Goal: Check status: Check status

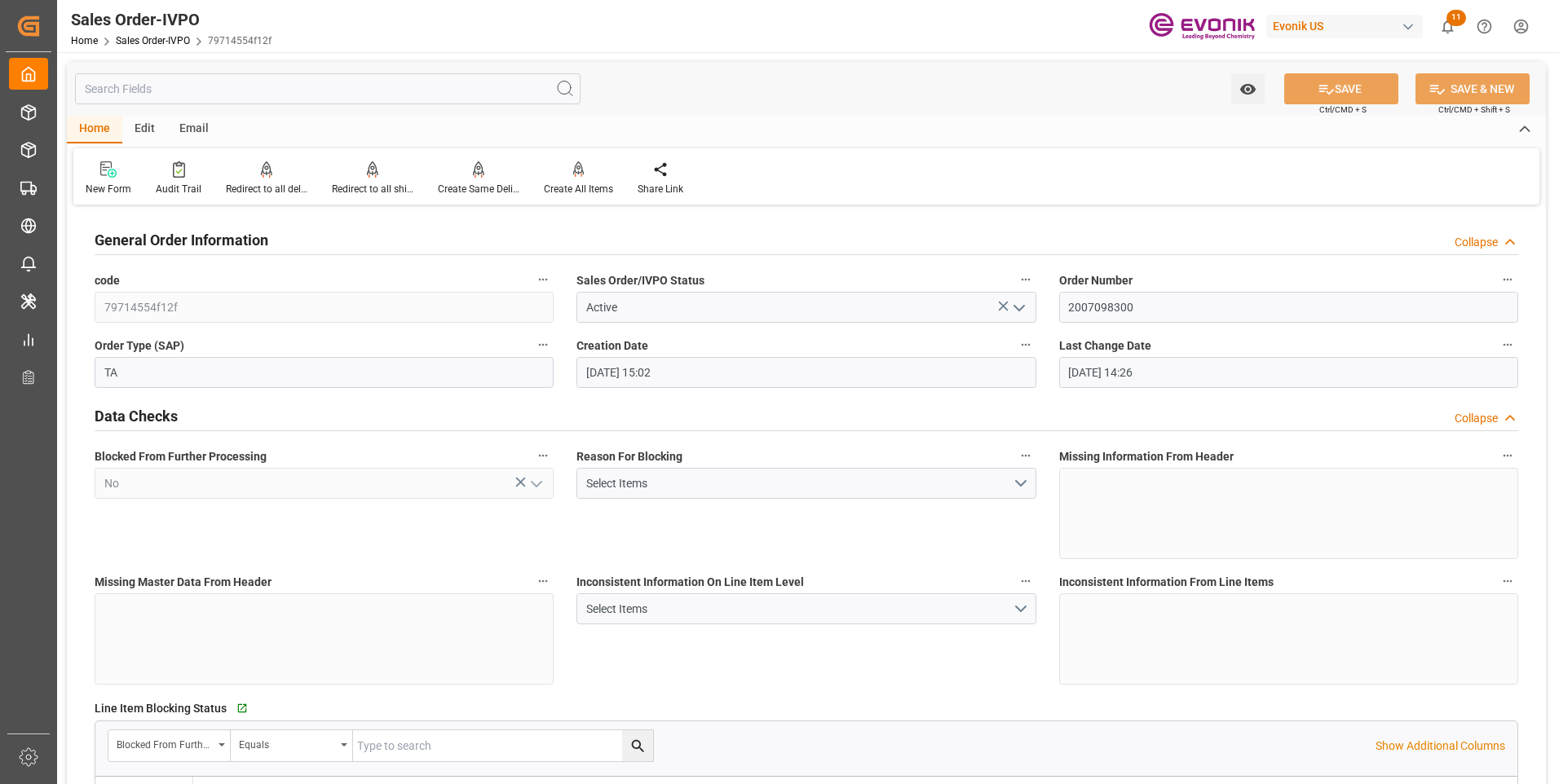
scroll to position [897, 0]
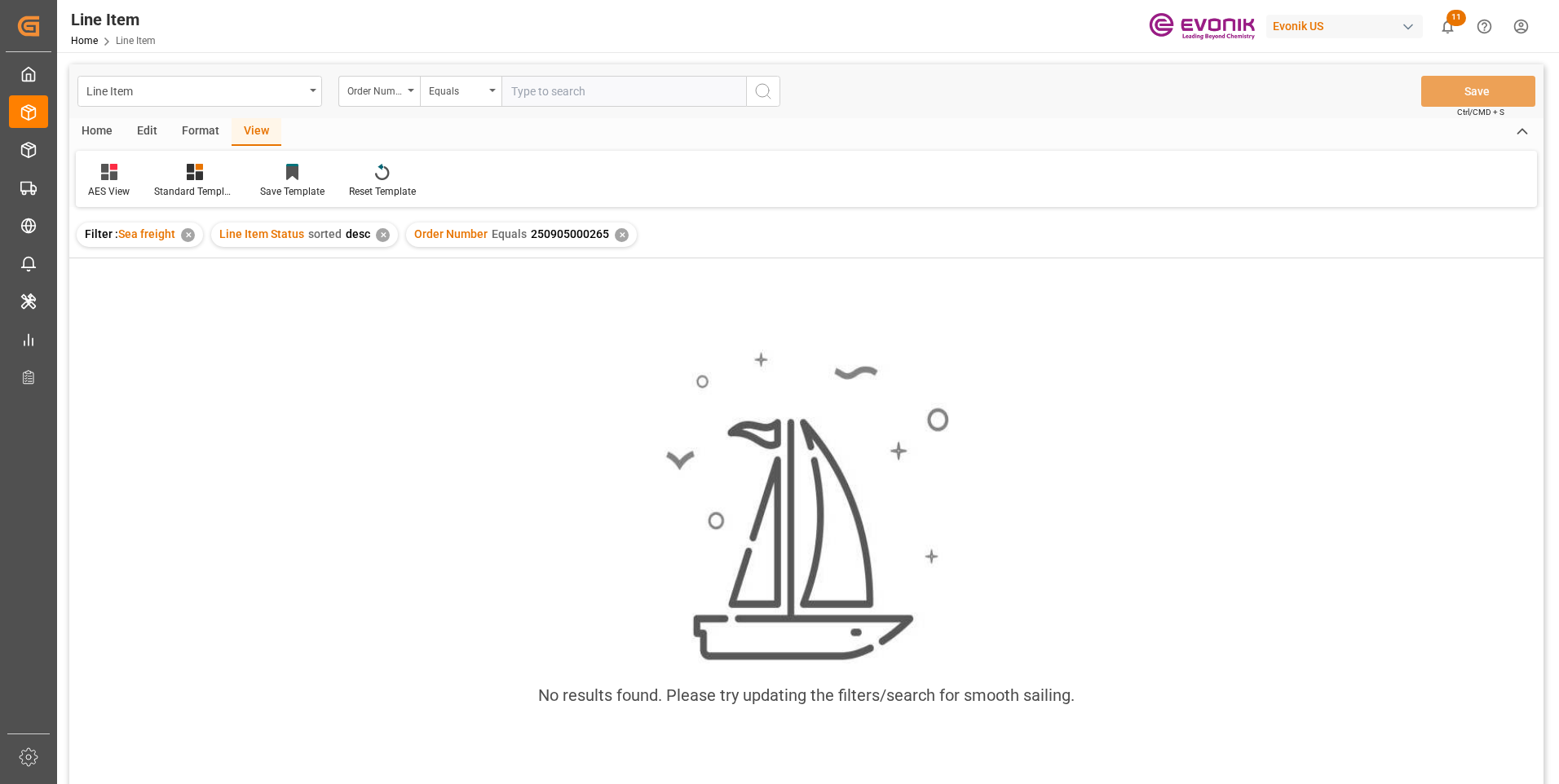
scroll to position [0, 1239]
click at [556, 88] on input "text" at bounding box center [624, 91] width 245 height 31
paste input "2007137997"
type input "2007137997"
click at [766, 78] on button "search button" at bounding box center [764, 91] width 35 height 31
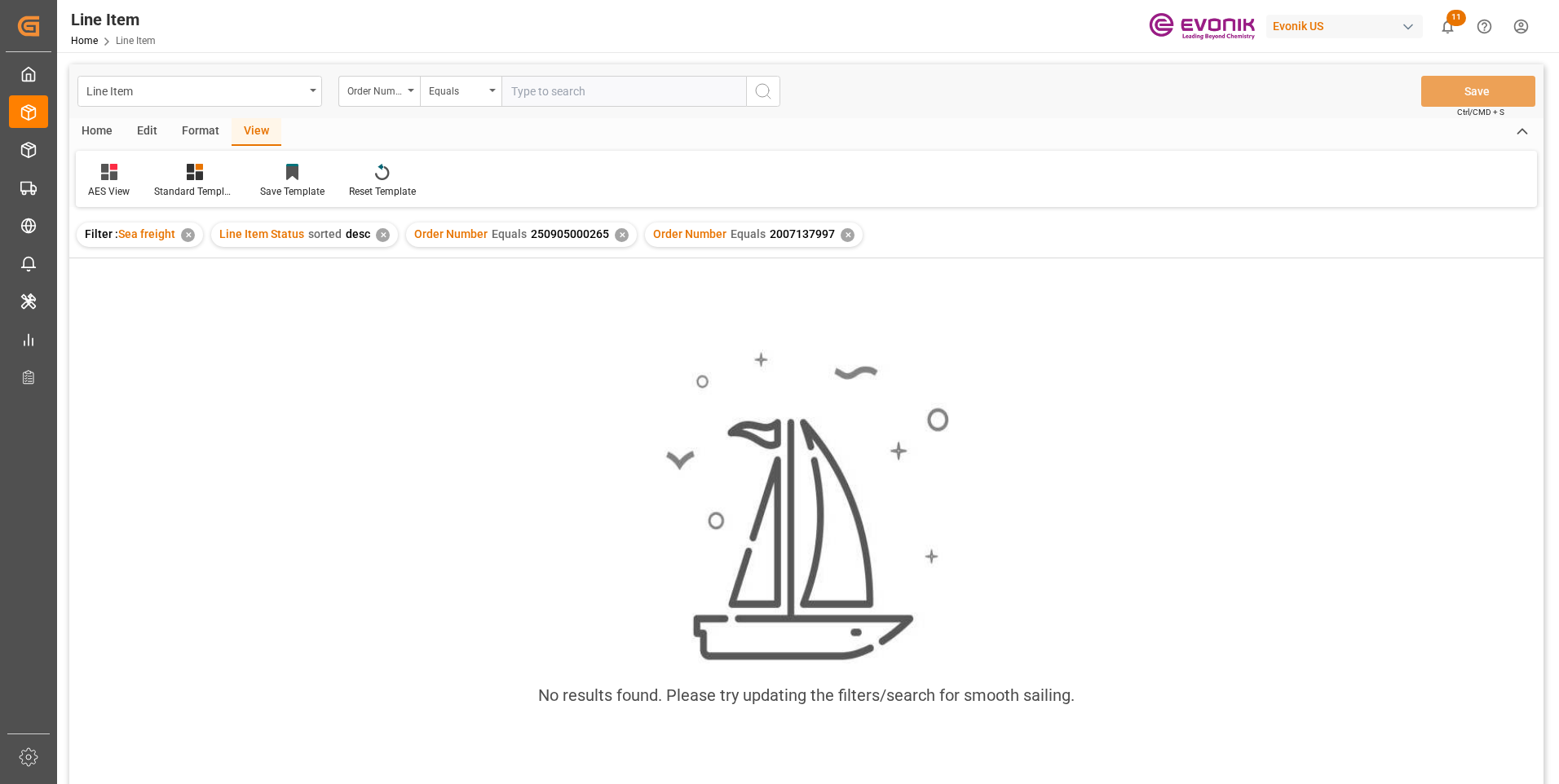
click at [618, 233] on div "✕" at bounding box center [622, 235] width 14 height 14
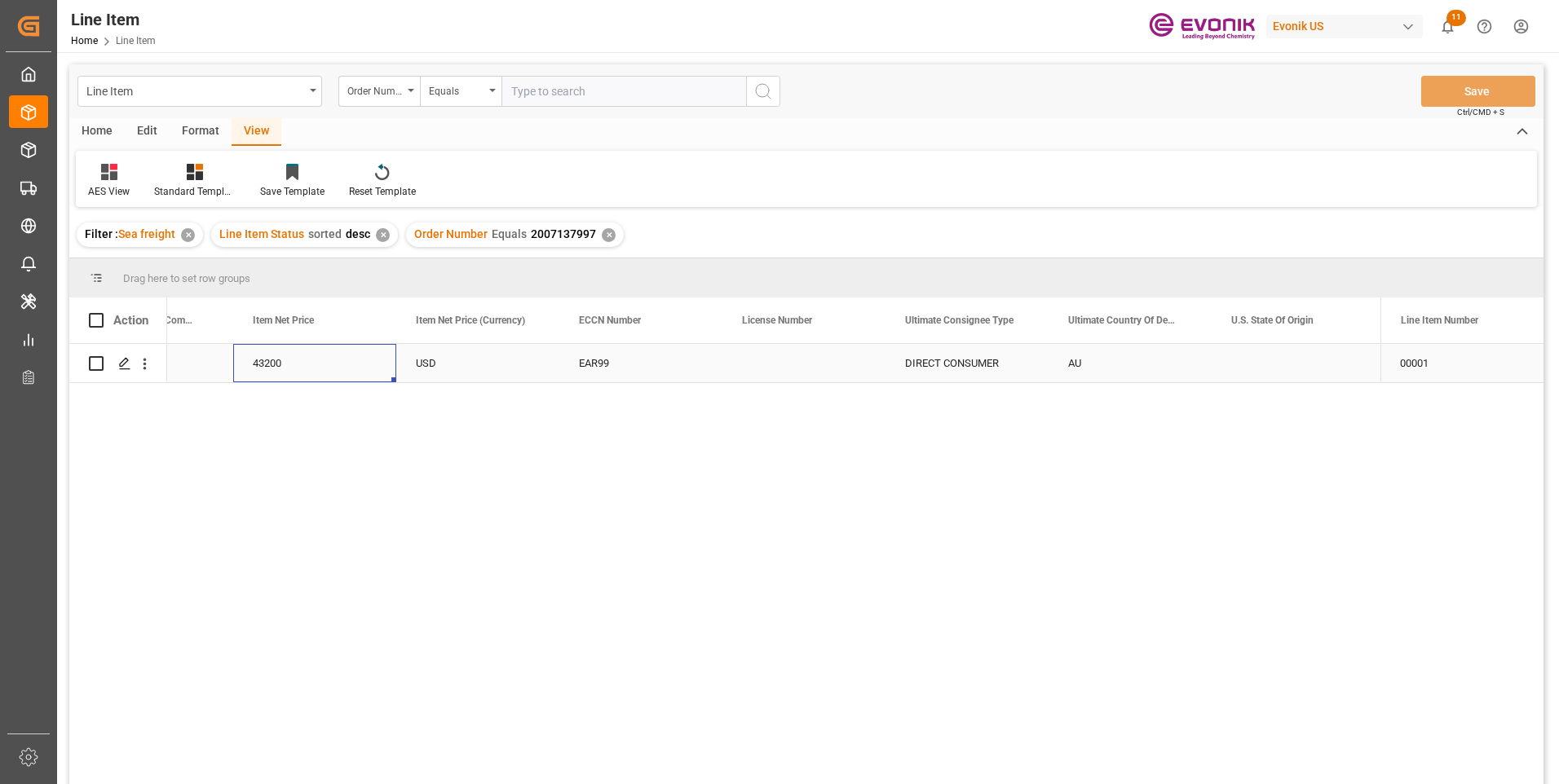
click at [294, 350] on div "43200" at bounding box center [315, 363] width 163 height 39
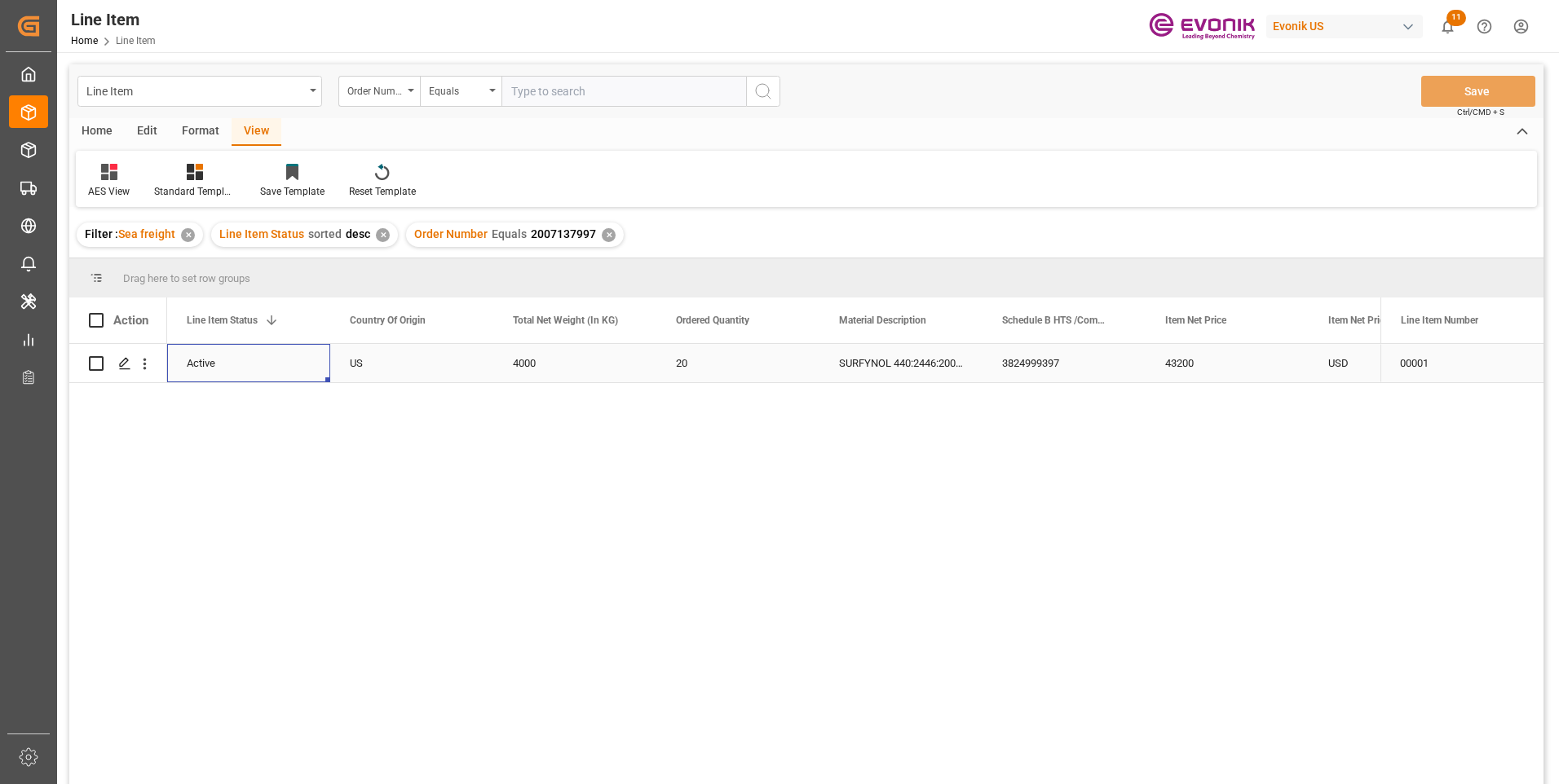
scroll to position [0, 326]
click at [147, 361] on icon "open menu" at bounding box center [145, 363] width 17 height 17
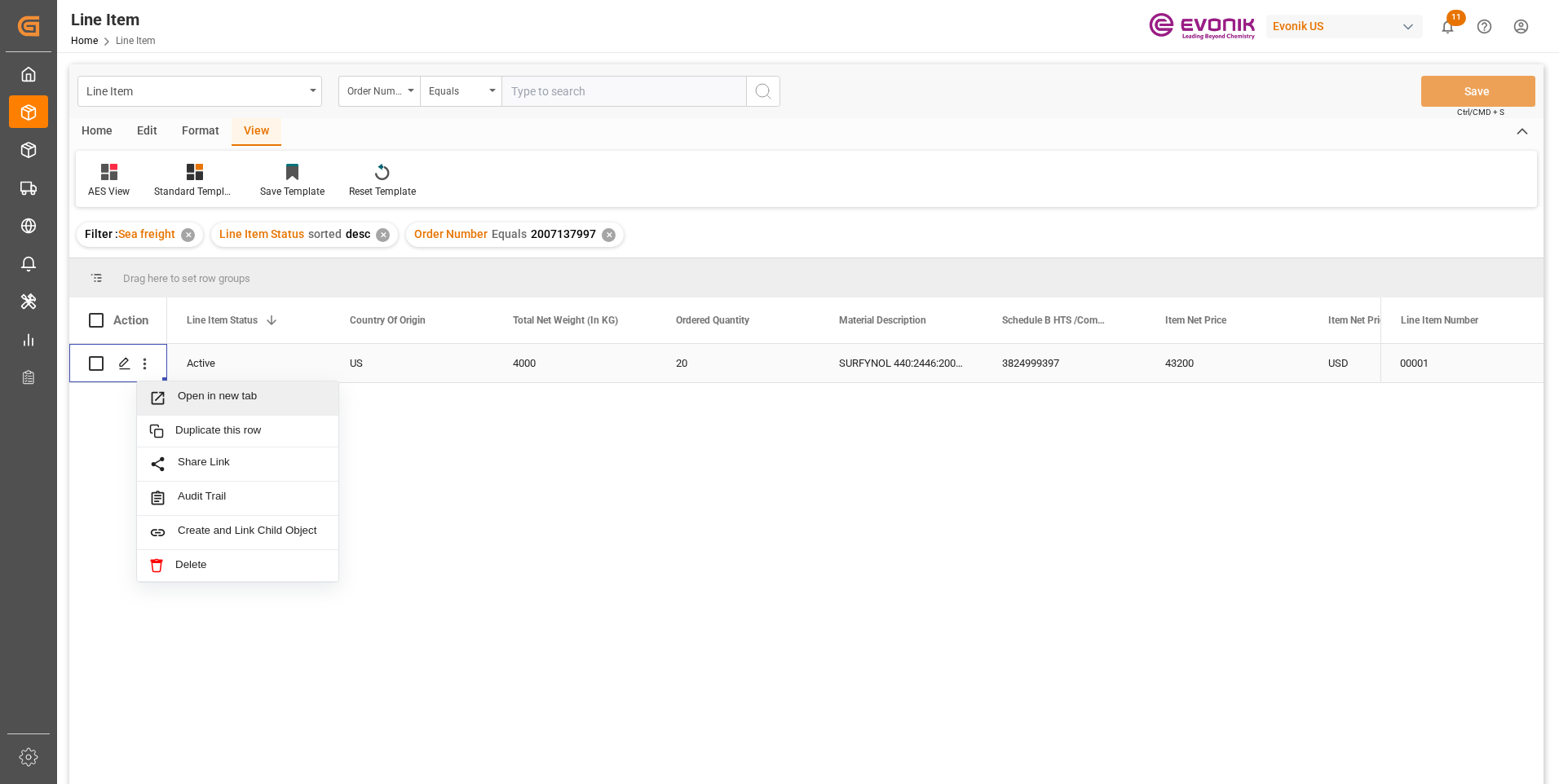
click at [220, 395] on span "Open in new tab" at bounding box center [252, 398] width 149 height 17
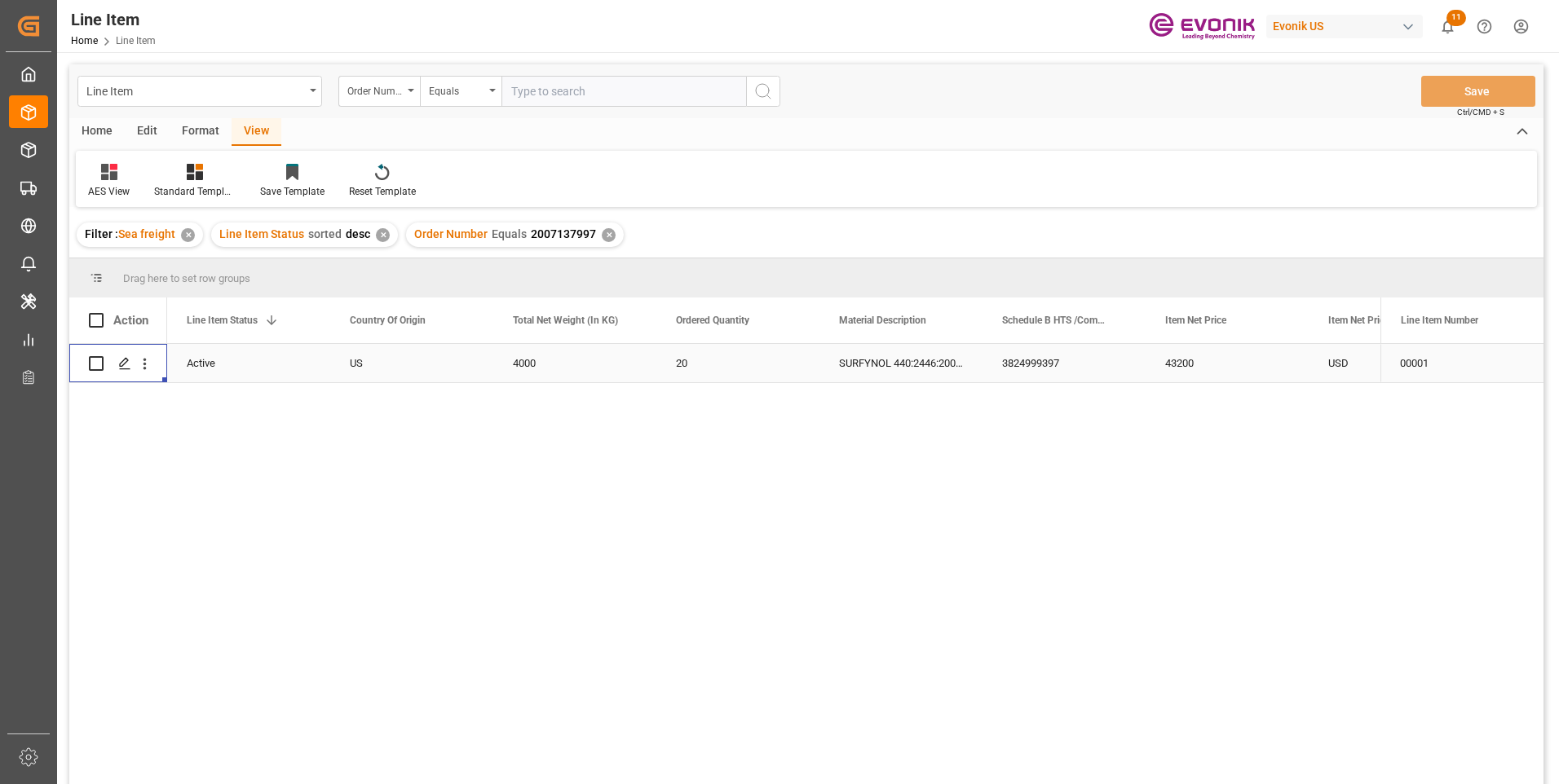
click at [542, 355] on div "4000" at bounding box center [575, 363] width 163 height 39
click at [1193, 362] on div "43200" at bounding box center [1228, 363] width 163 height 39
click at [1232, 363] on div "43200" at bounding box center [1228, 363] width 163 height 39
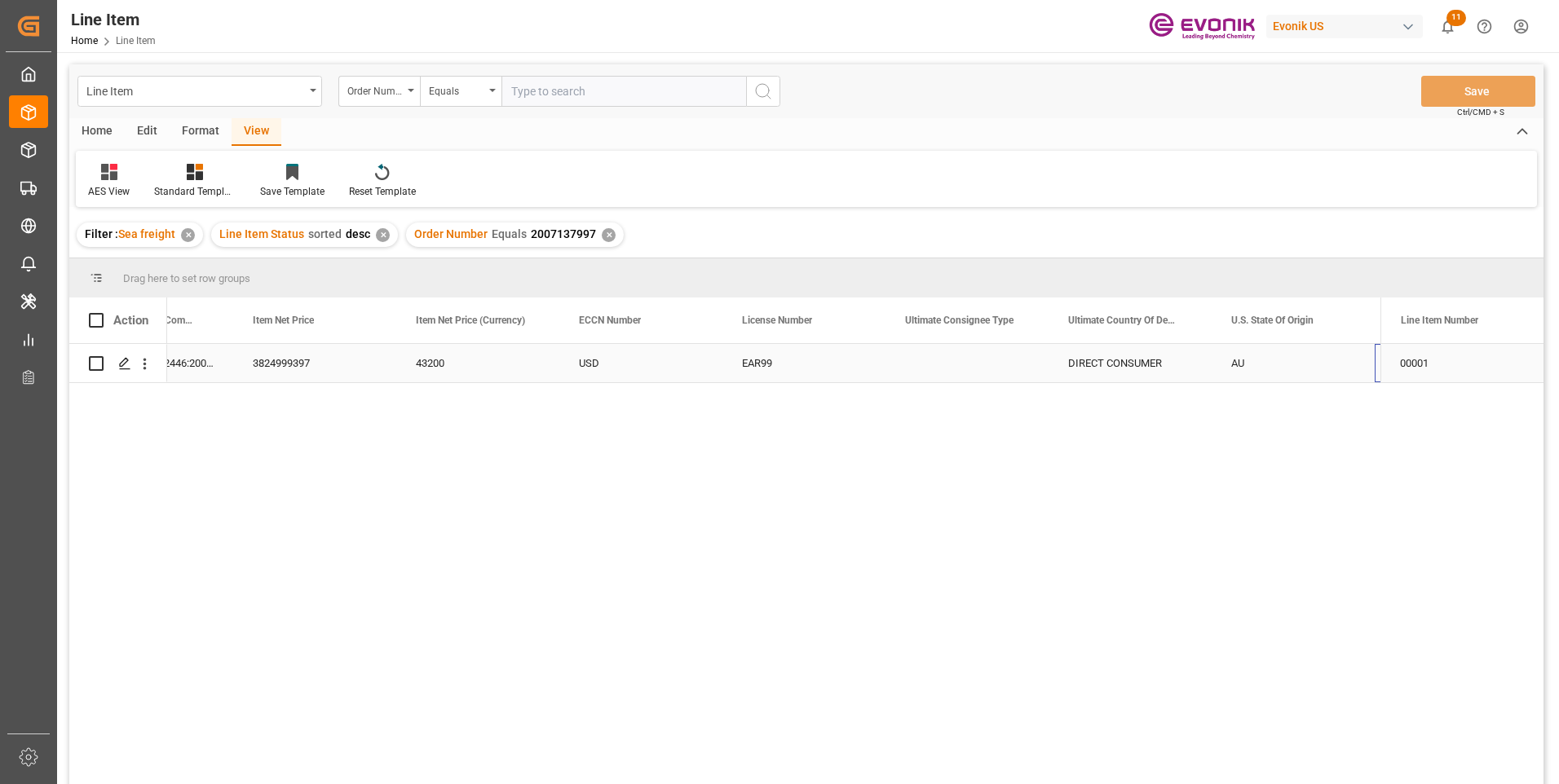
scroll to position [0, 1239]
click at [541, 93] on input "text" at bounding box center [624, 91] width 245 height 31
paste input "0046465058"
type input "0046465058"
click at [760, 86] on icon "search button" at bounding box center [763, 91] width 20 height 20
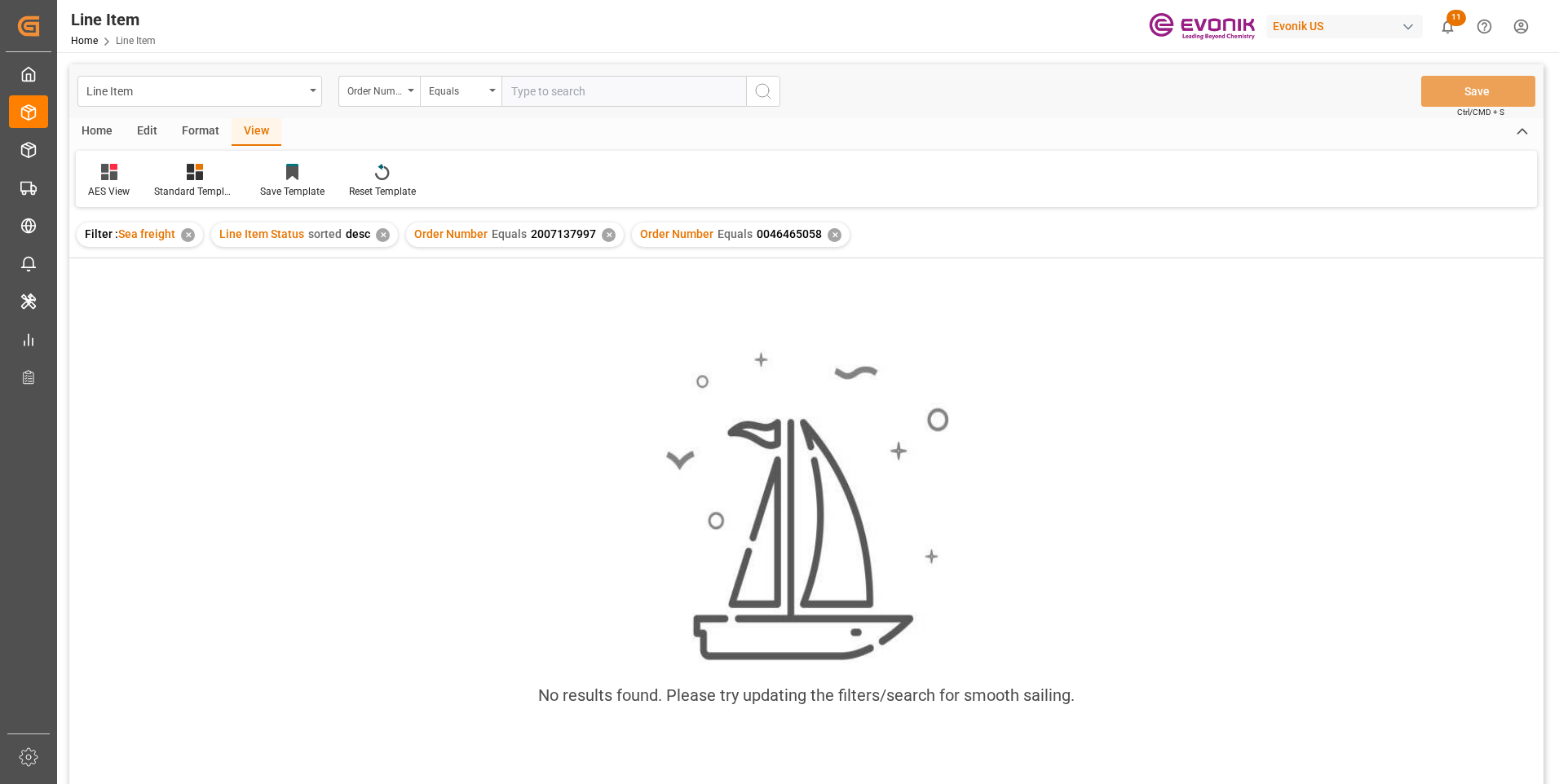
click at [608, 236] on div "✕" at bounding box center [608, 235] width 14 height 14
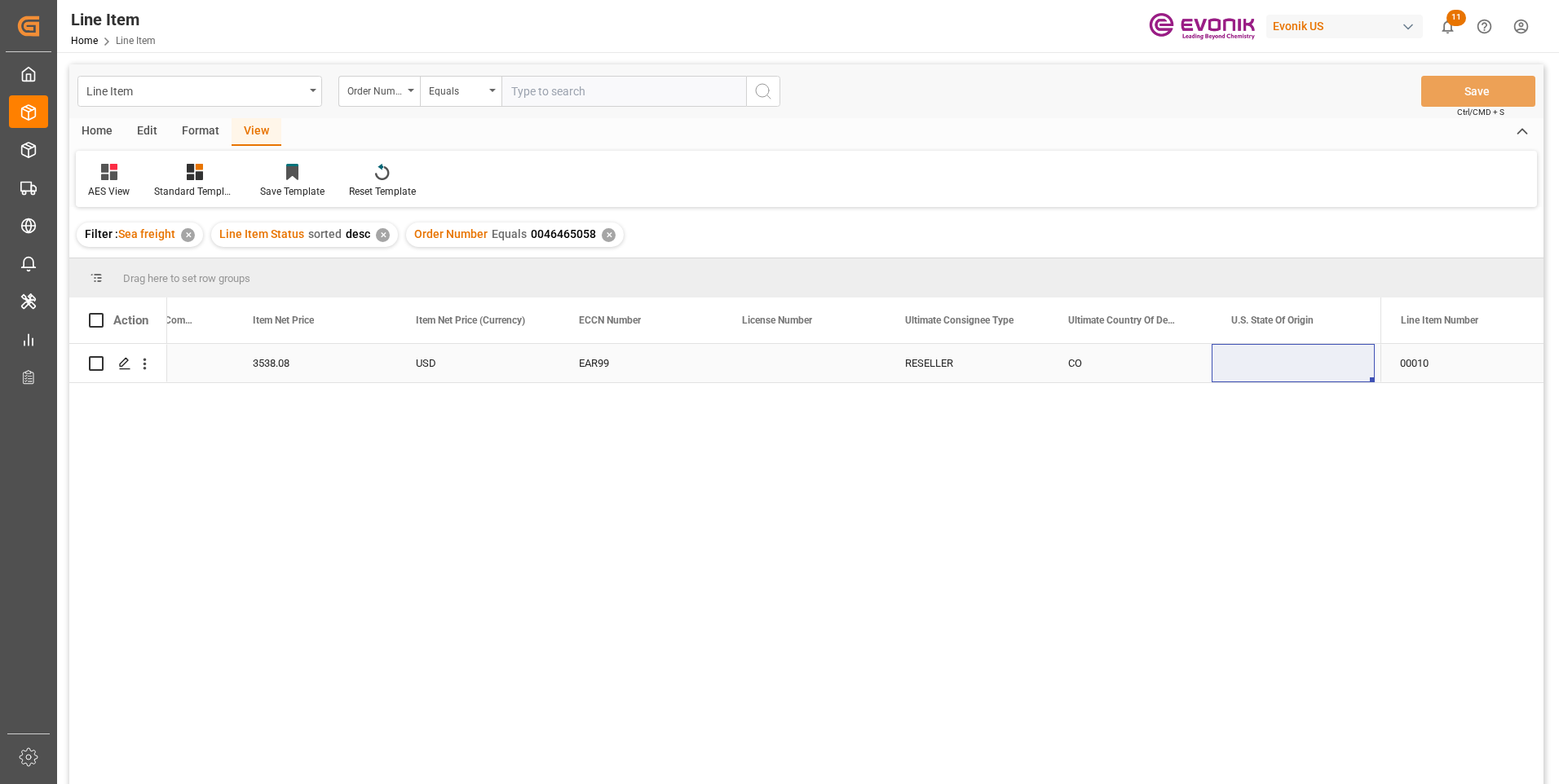
click at [280, 358] on div "3538.08" at bounding box center [315, 363] width 163 height 39
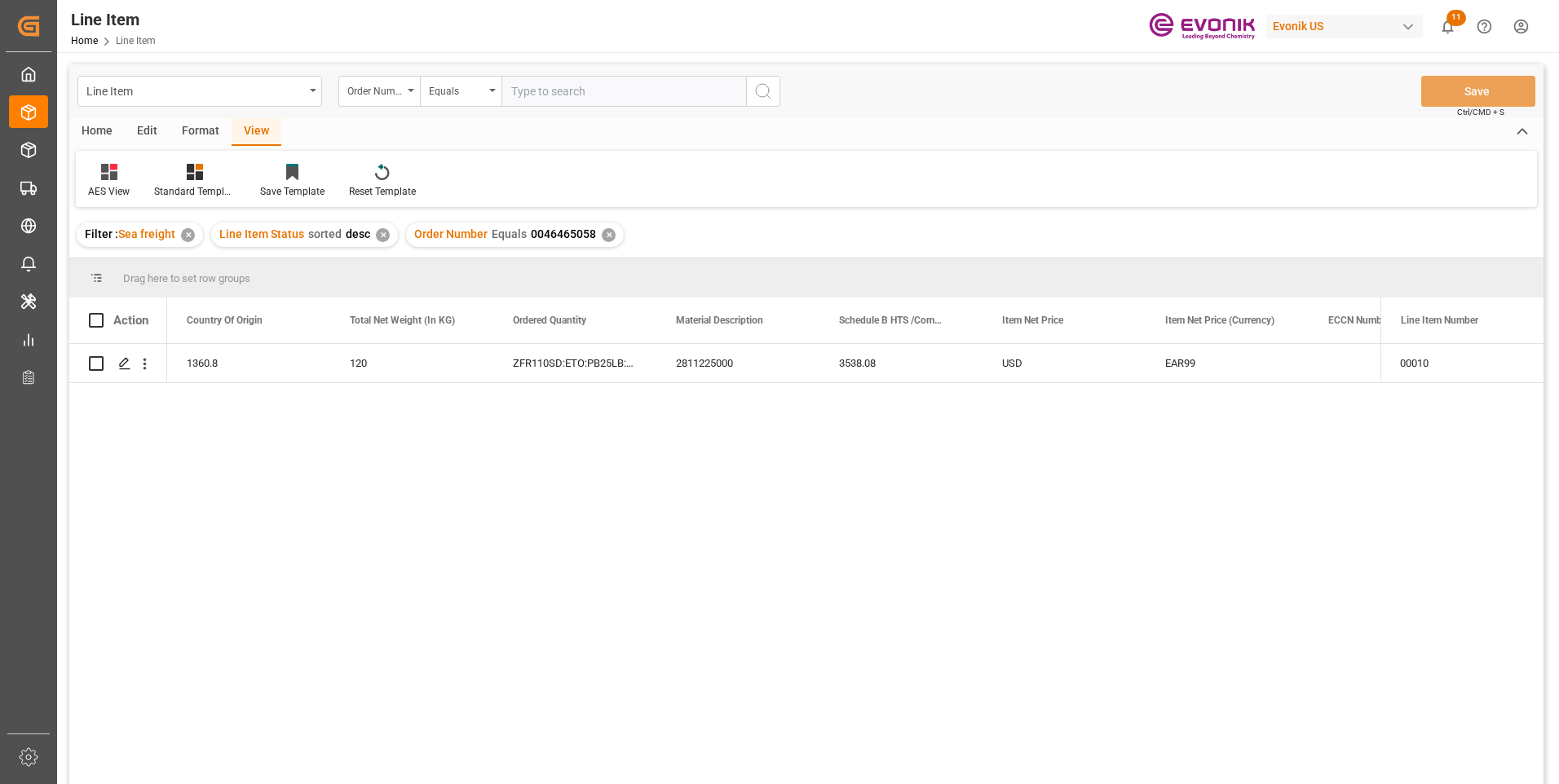
scroll to position [0, 489]
click at [144, 364] on icon "open menu" at bounding box center [146, 364] width 3 height 12
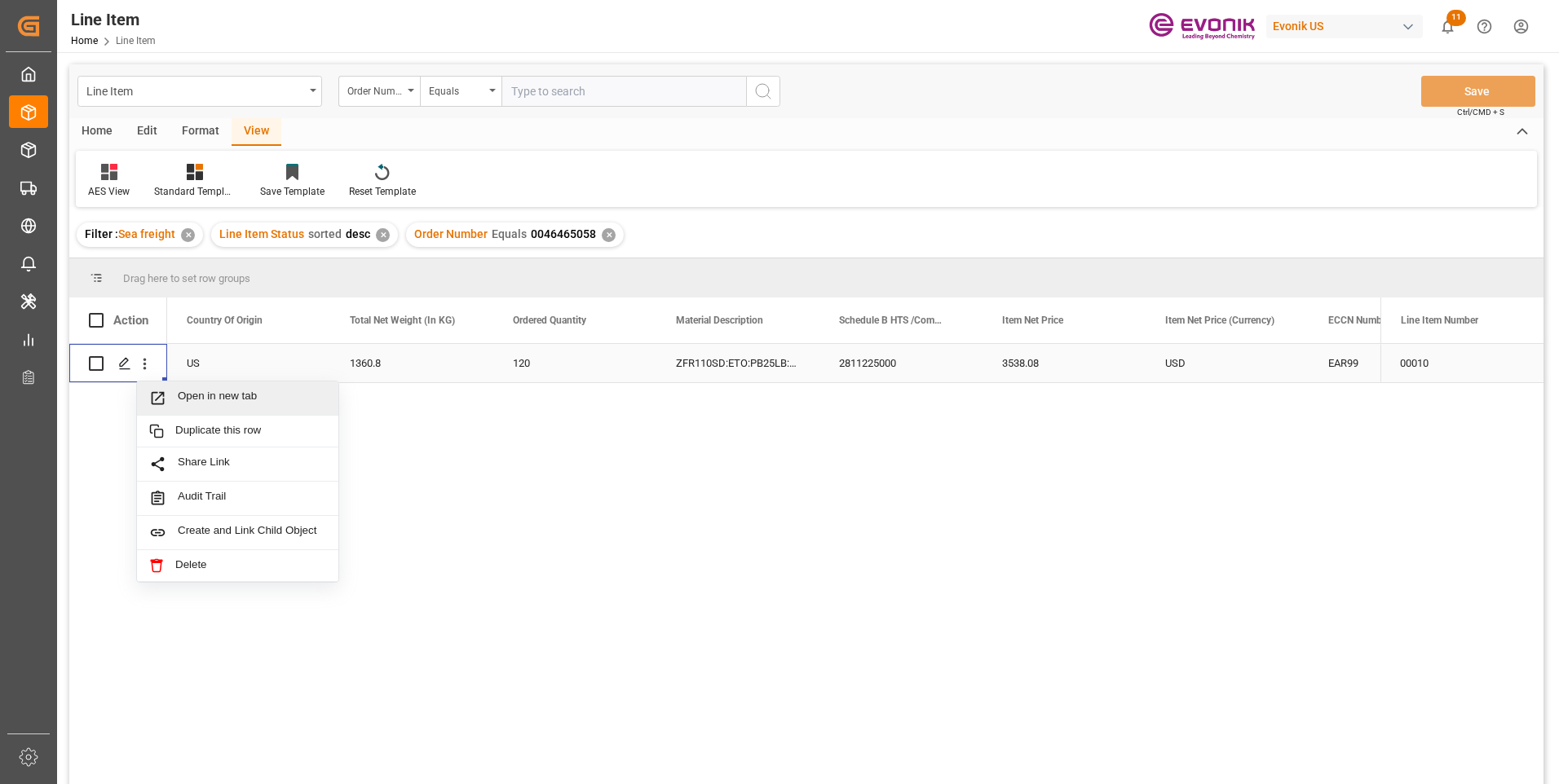
click at [179, 392] on span "Open in new tab" at bounding box center [252, 398] width 149 height 17
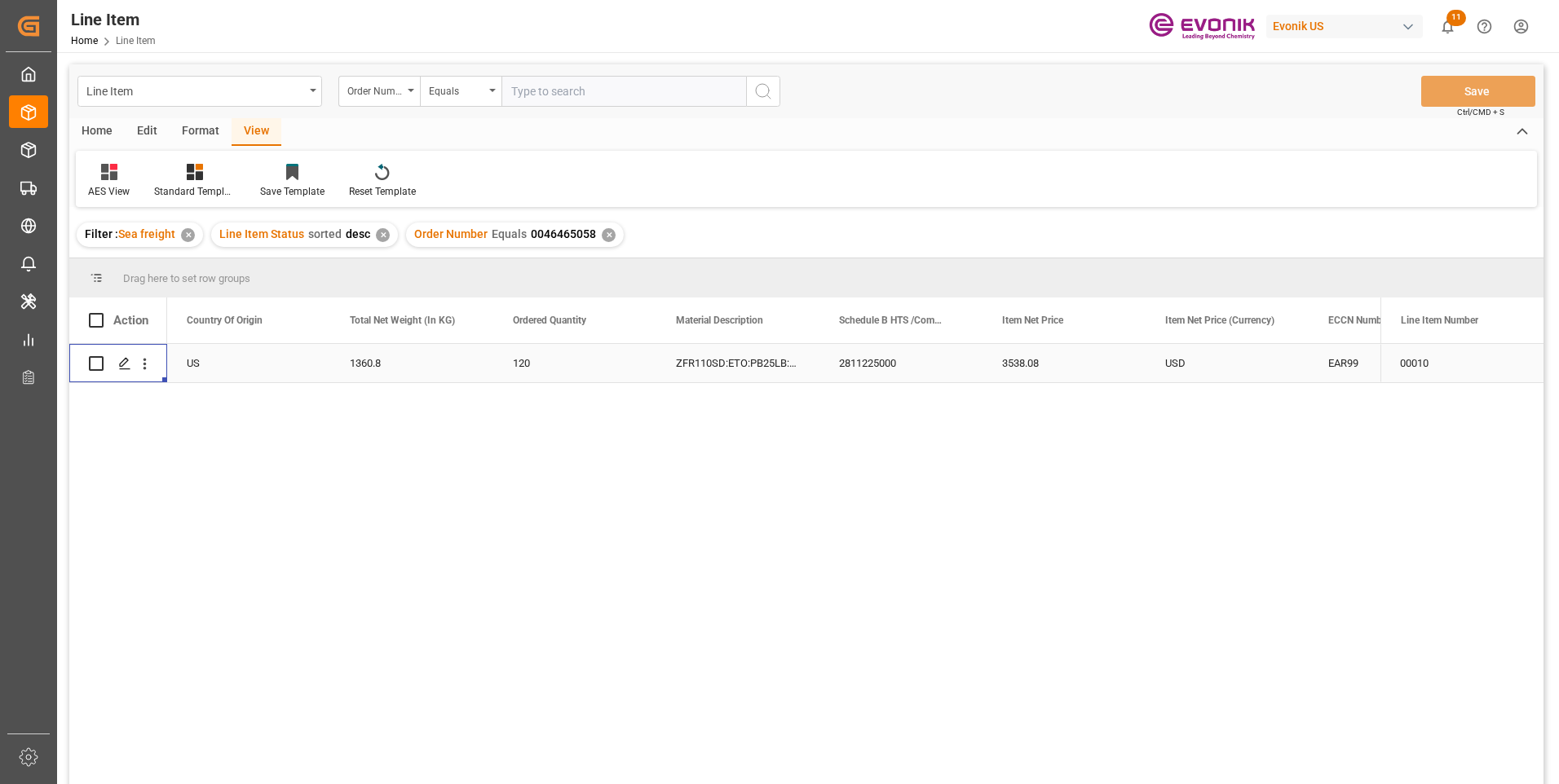
click at [518, 357] on div "120" at bounding box center [575, 363] width 163 height 39
drag, startPoint x: 361, startPoint y: 361, endPoint x: 169, endPoint y: 627, distance: 328.1
click at [361, 362] on div "1360.8" at bounding box center [412, 363] width 163 height 39
drag, startPoint x: 1021, startPoint y: 358, endPoint x: 1003, endPoint y: 374, distance: 24.1
click at [1021, 358] on div "3538.08" at bounding box center [1064, 363] width 163 height 39
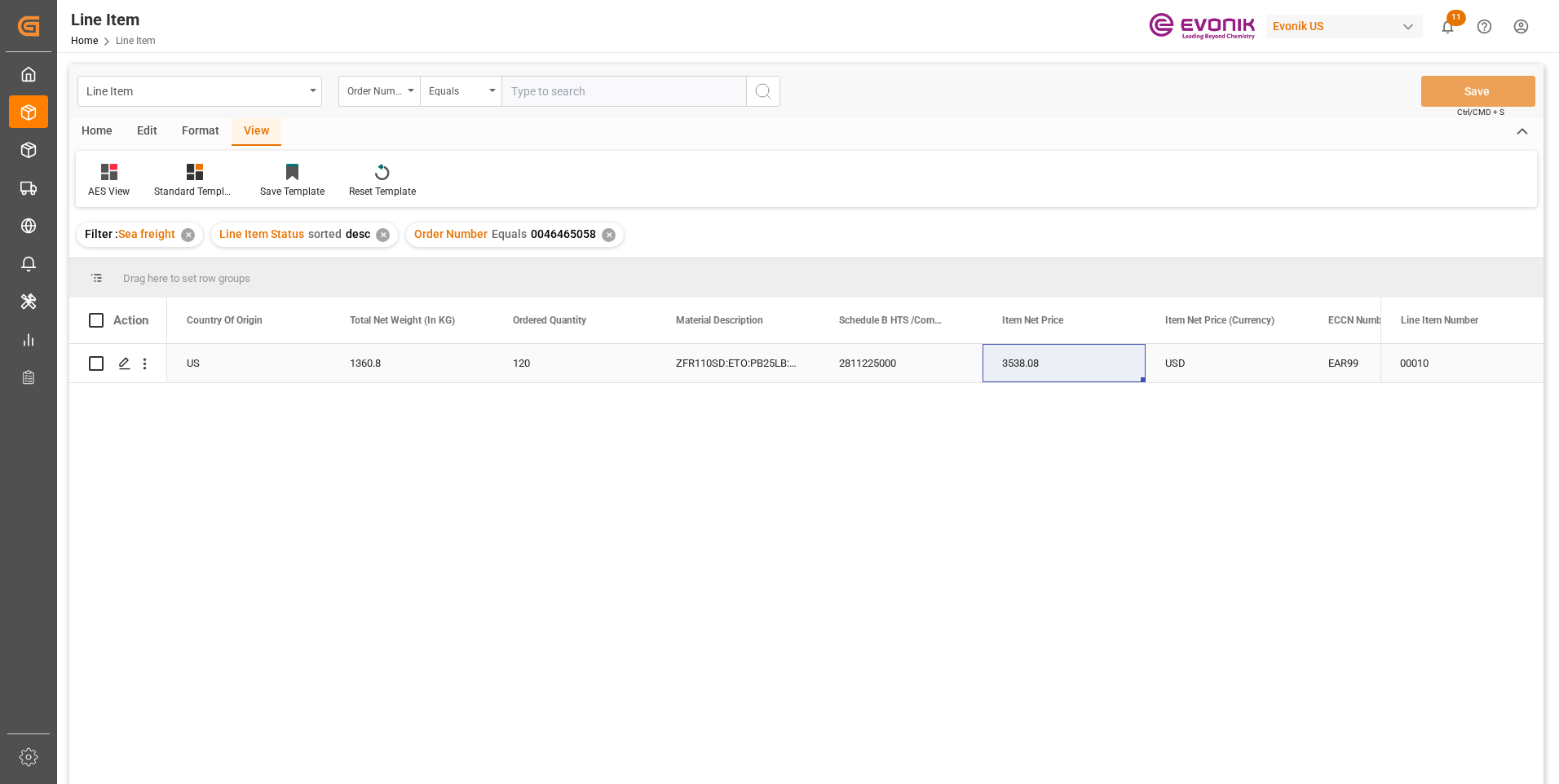
click at [1189, 361] on div "USD" at bounding box center [1228, 363] width 163 height 39
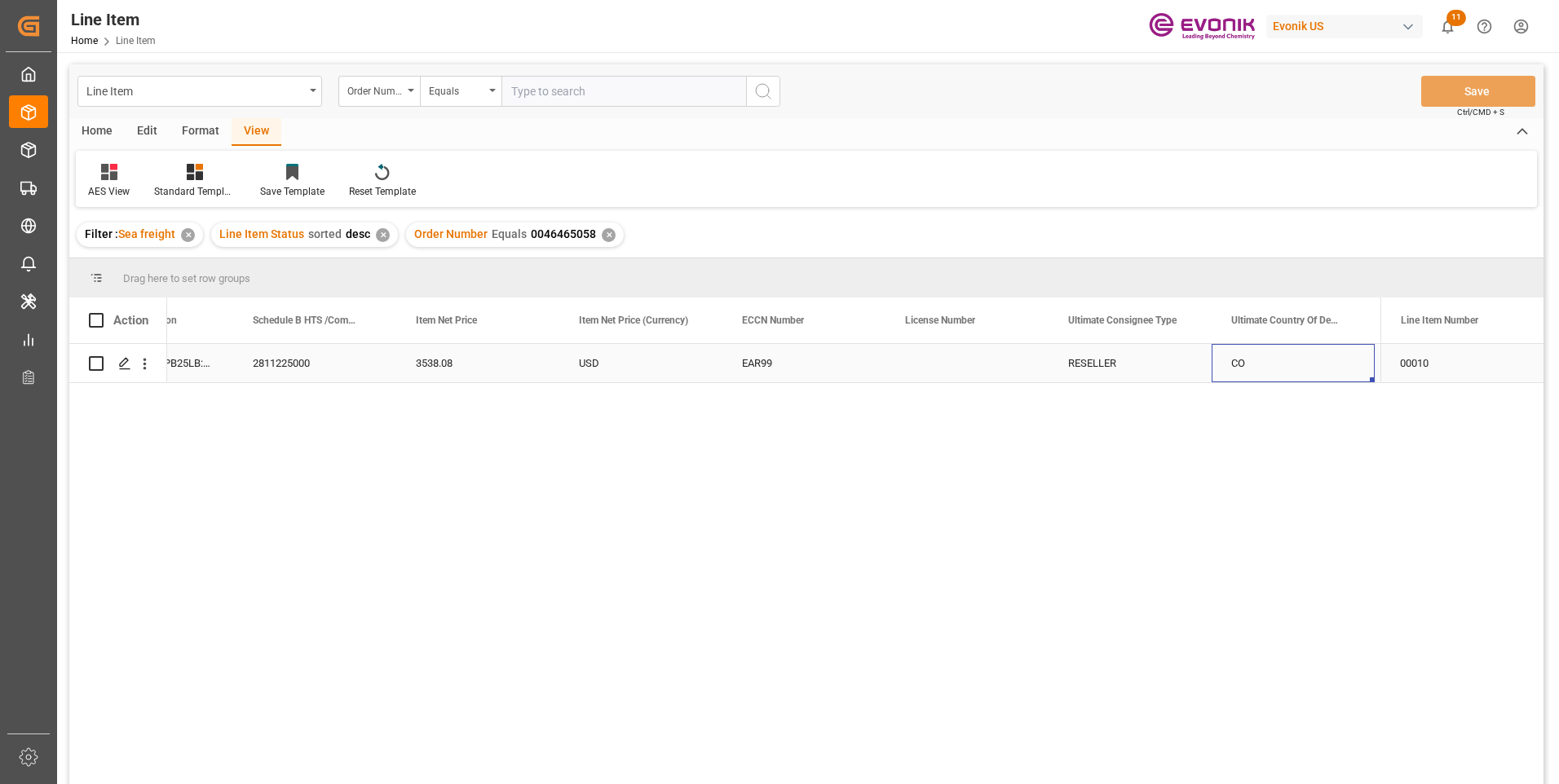
scroll to position [0, 1239]
click at [541, 90] on input "text" at bounding box center [624, 91] width 245 height 31
paste input "2007126588"
type input "2007126588"
click at [764, 88] on icon "search button" at bounding box center [763, 91] width 20 height 20
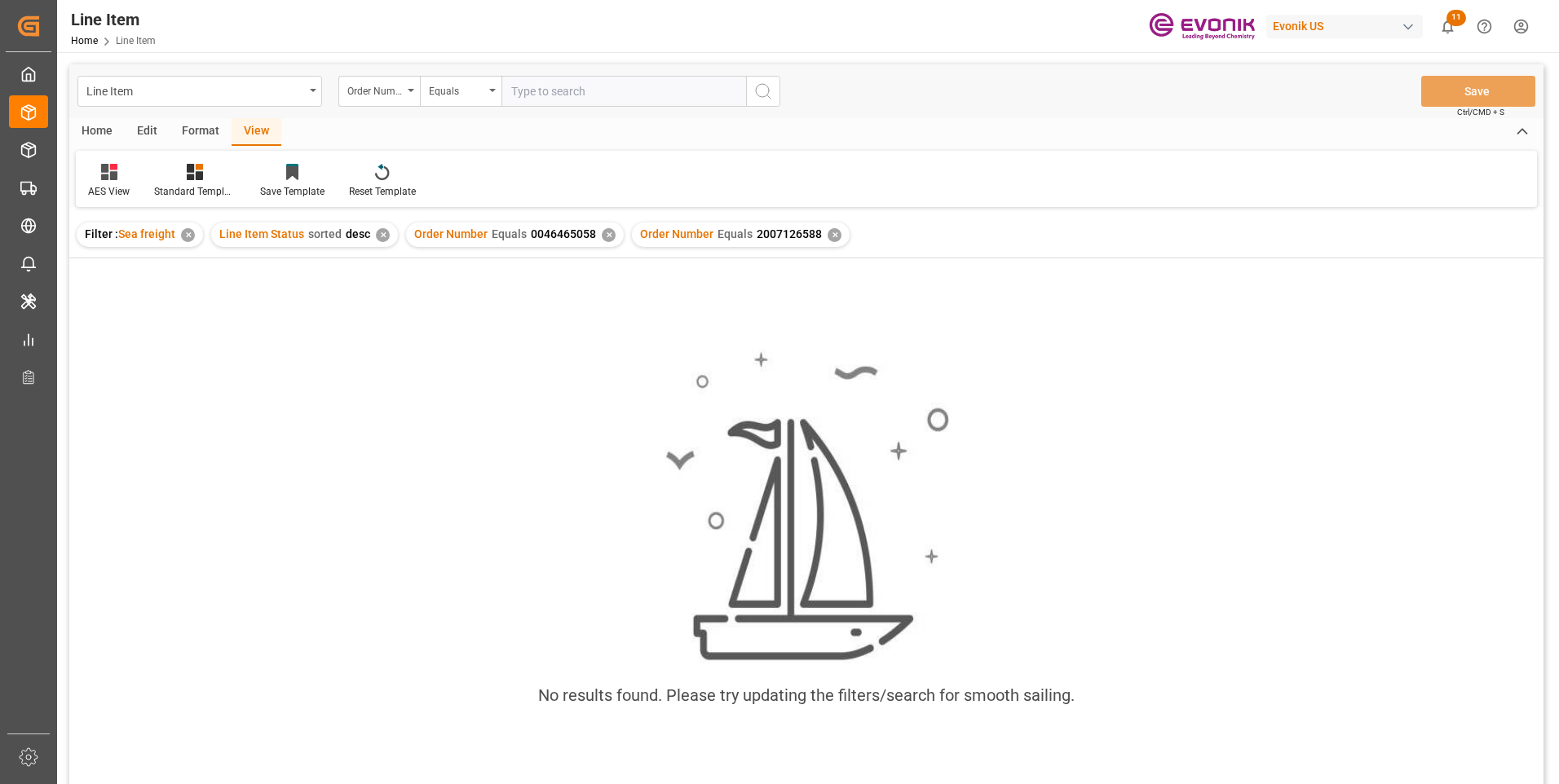
click at [604, 238] on div "✕" at bounding box center [608, 235] width 14 height 14
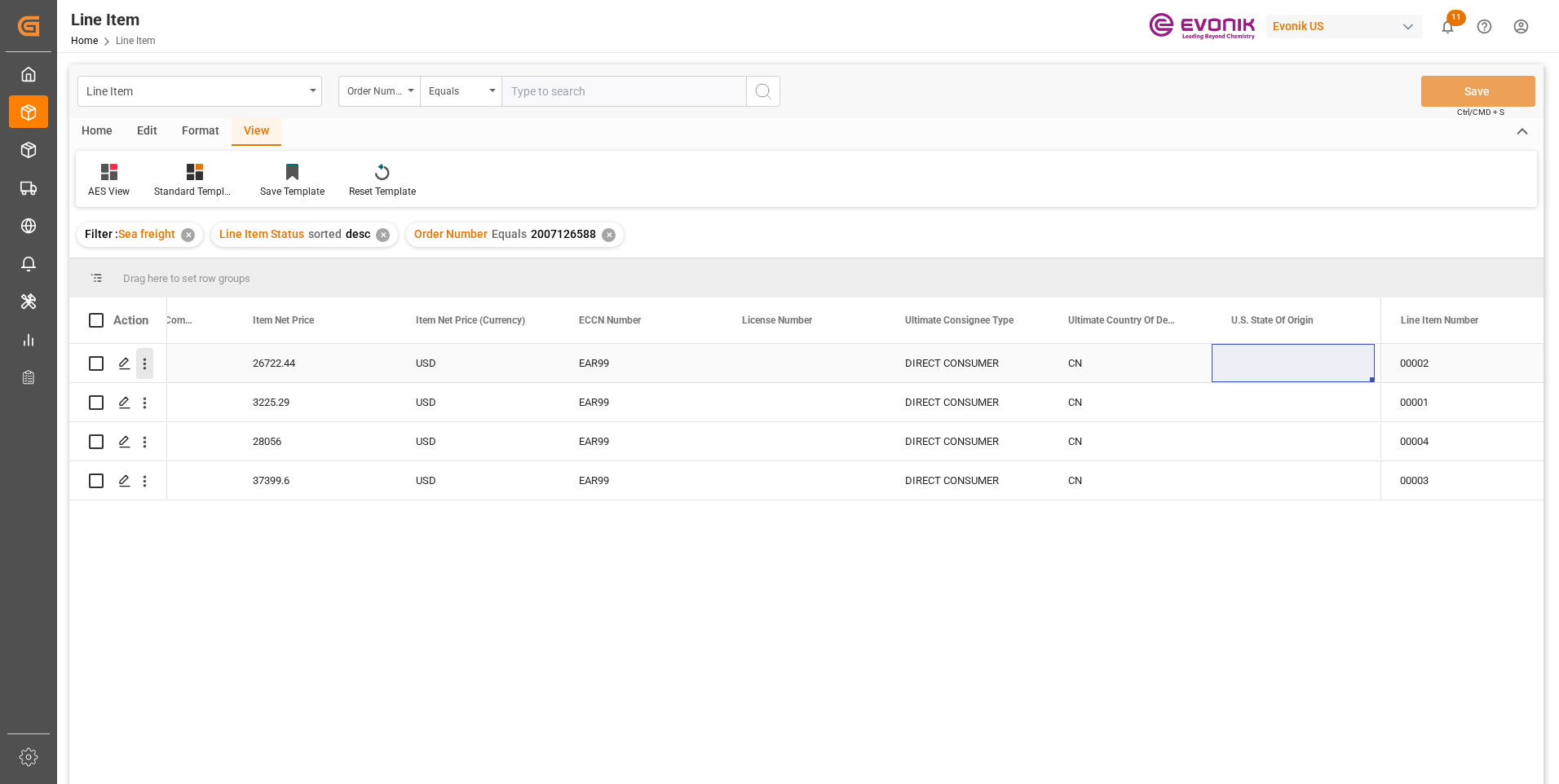
click at [143, 365] on icon "open menu" at bounding box center [145, 363] width 17 height 17
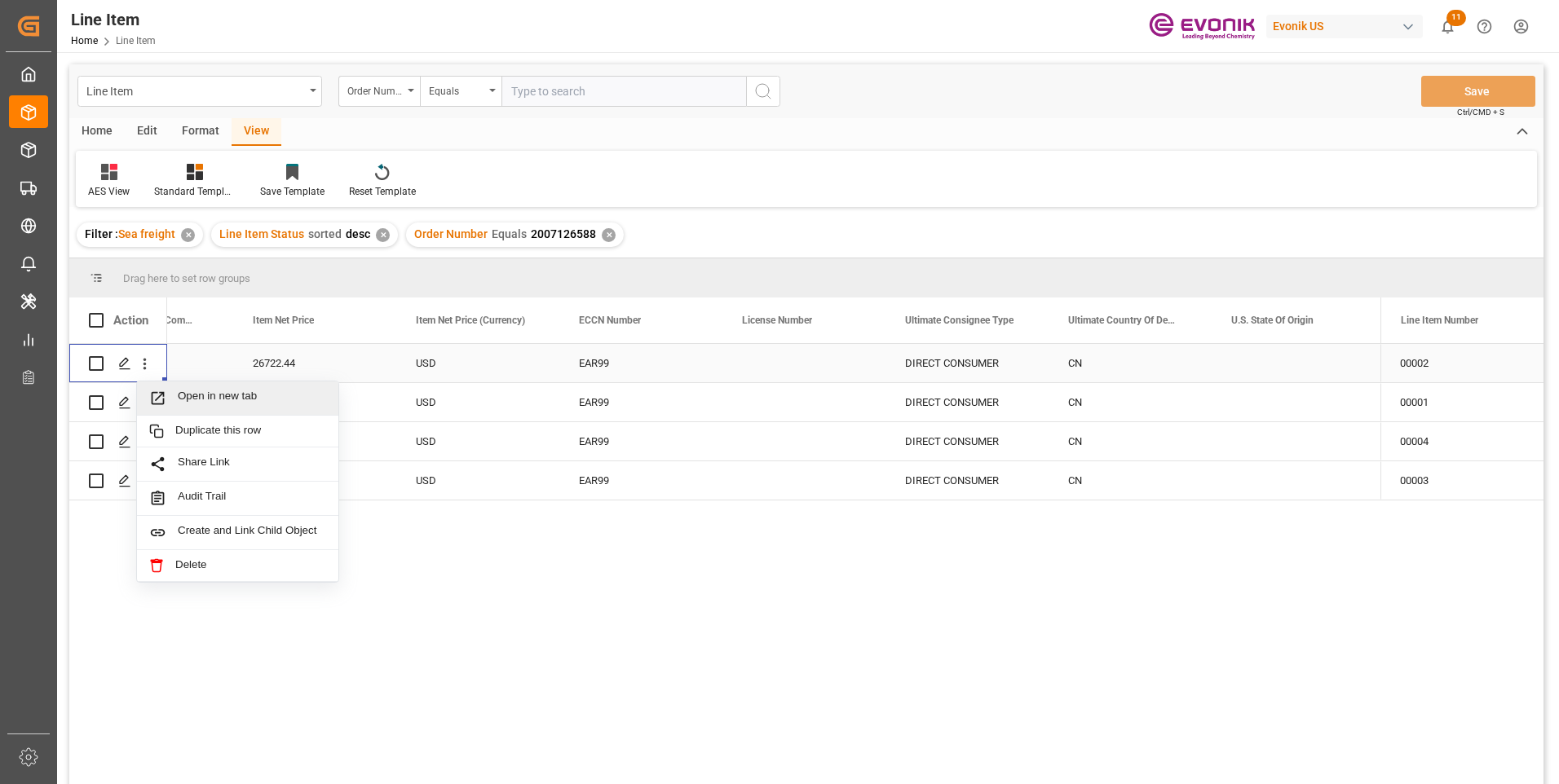
click at [201, 398] on span "Open in new tab" at bounding box center [252, 398] width 149 height 17
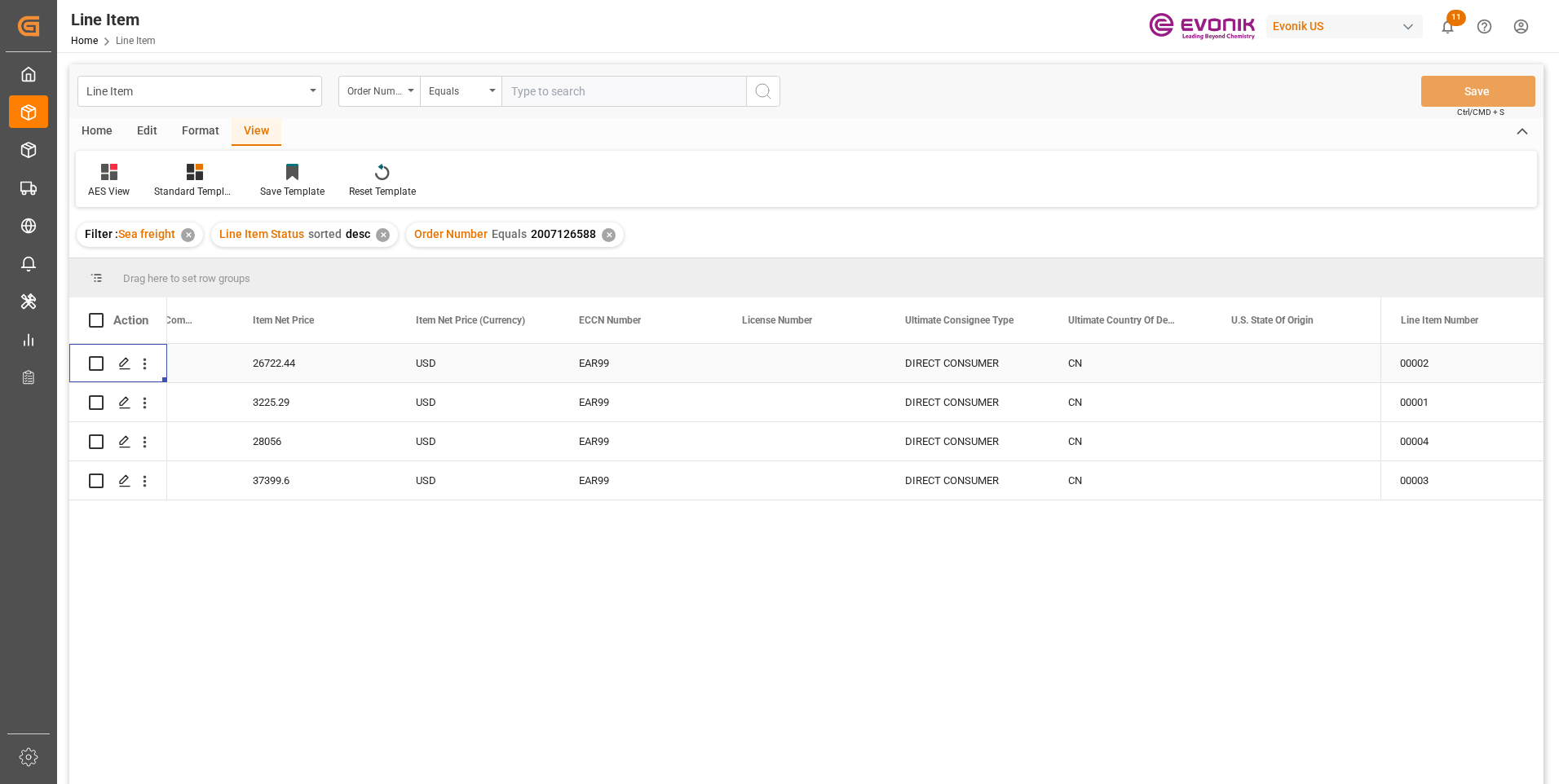
click at [294, 365] on div "26722.44" at bounding box center [315, 363] width 163 height 39
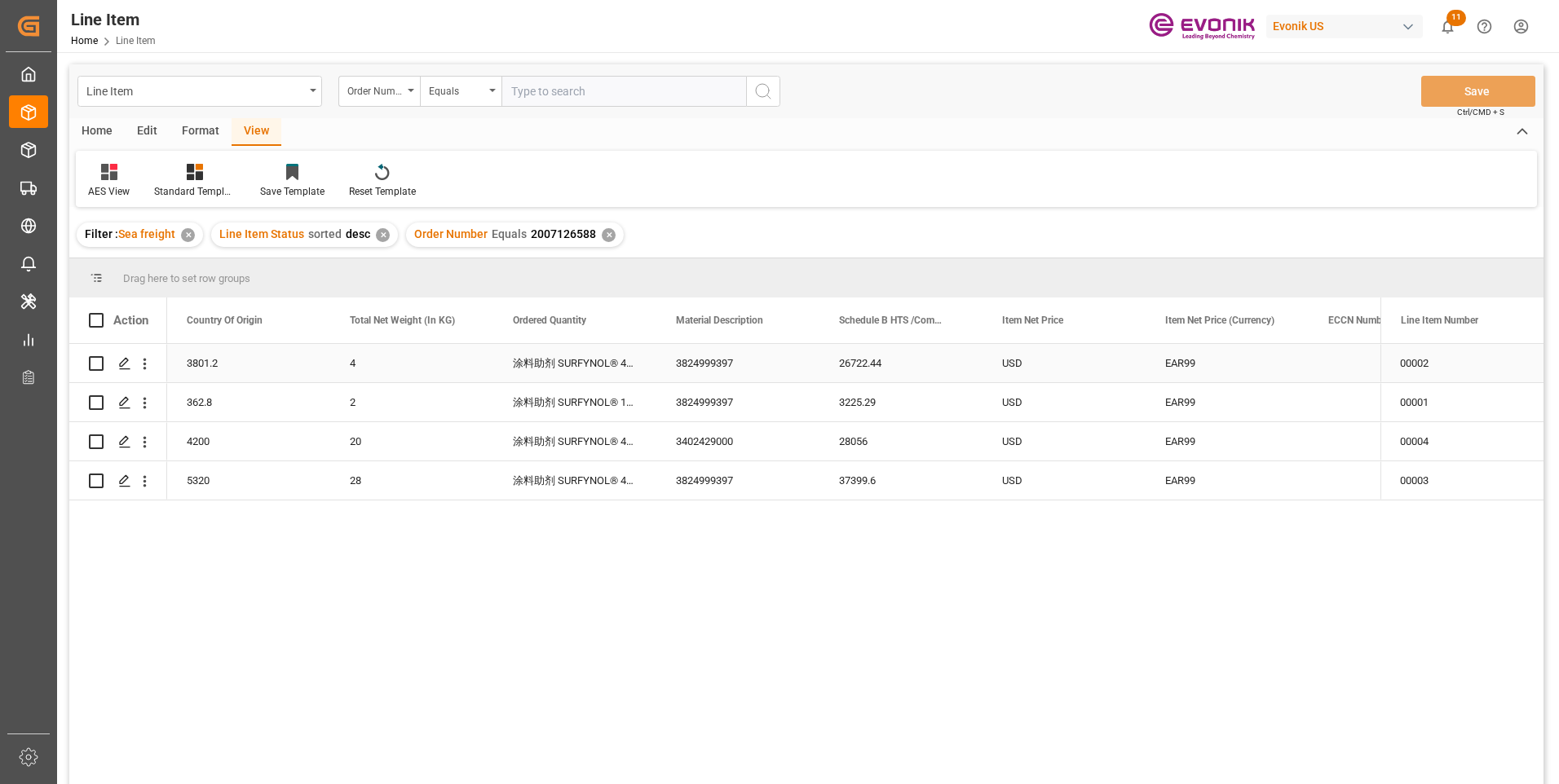
scroll to position [0, 489]
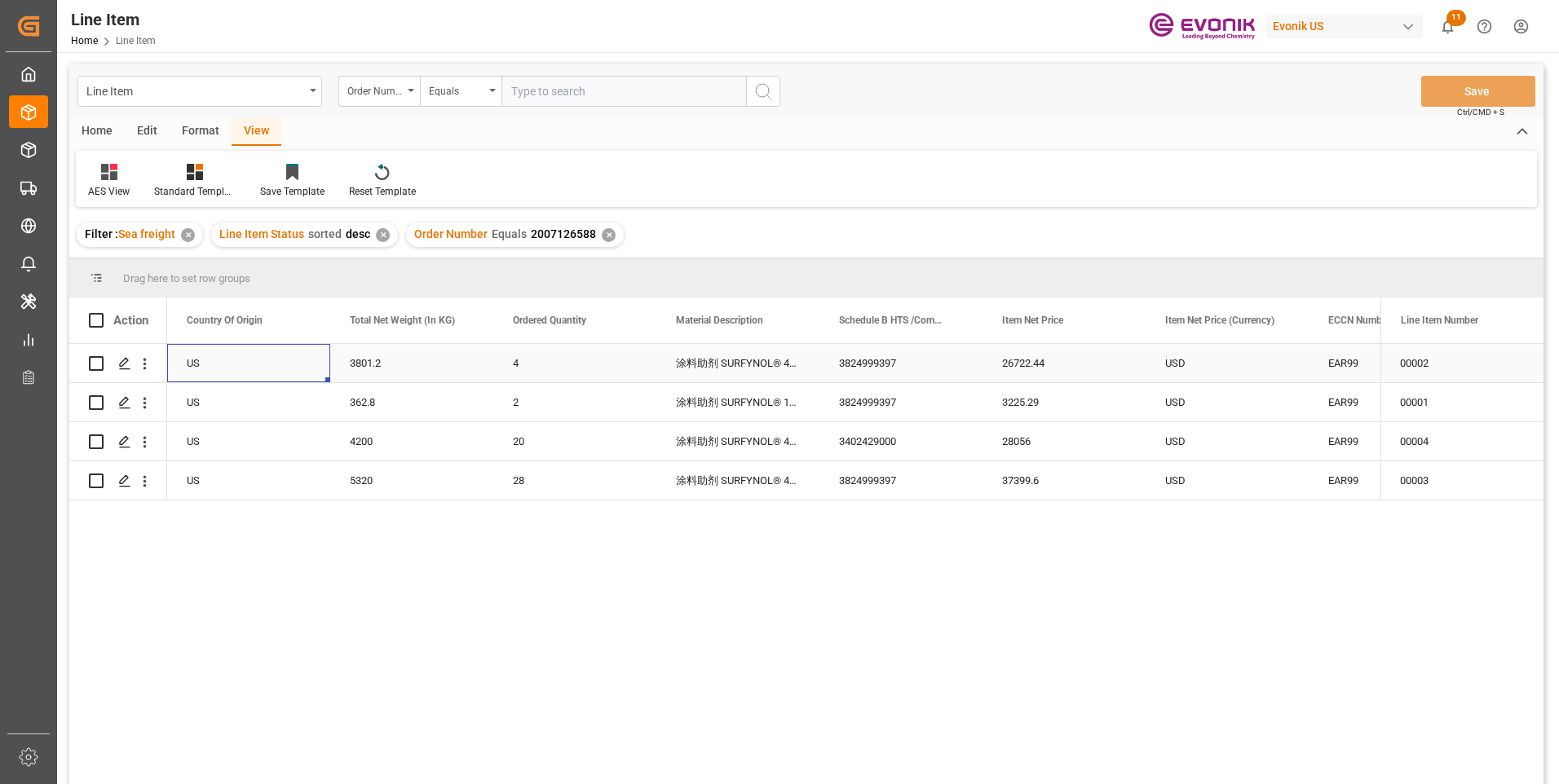
click at [370, 359] on div "3801.2" at bounding box center [412, 363] width 163 height 39
click at [1015, 363] on div "26722.44" at bounding box center [1064, 363] width 163 height 39
click at [372, 404] on div "362.8" at bounding box center [412, 402] width 163 height 39
drag, startPoint x: 1015, startPoint y: 400, endPoint x: 999, endPoint y: 413, distance: 20.6
click at [1015, 400] on div "3225.29" at bounding box center [1064, 402] width 163 height 39
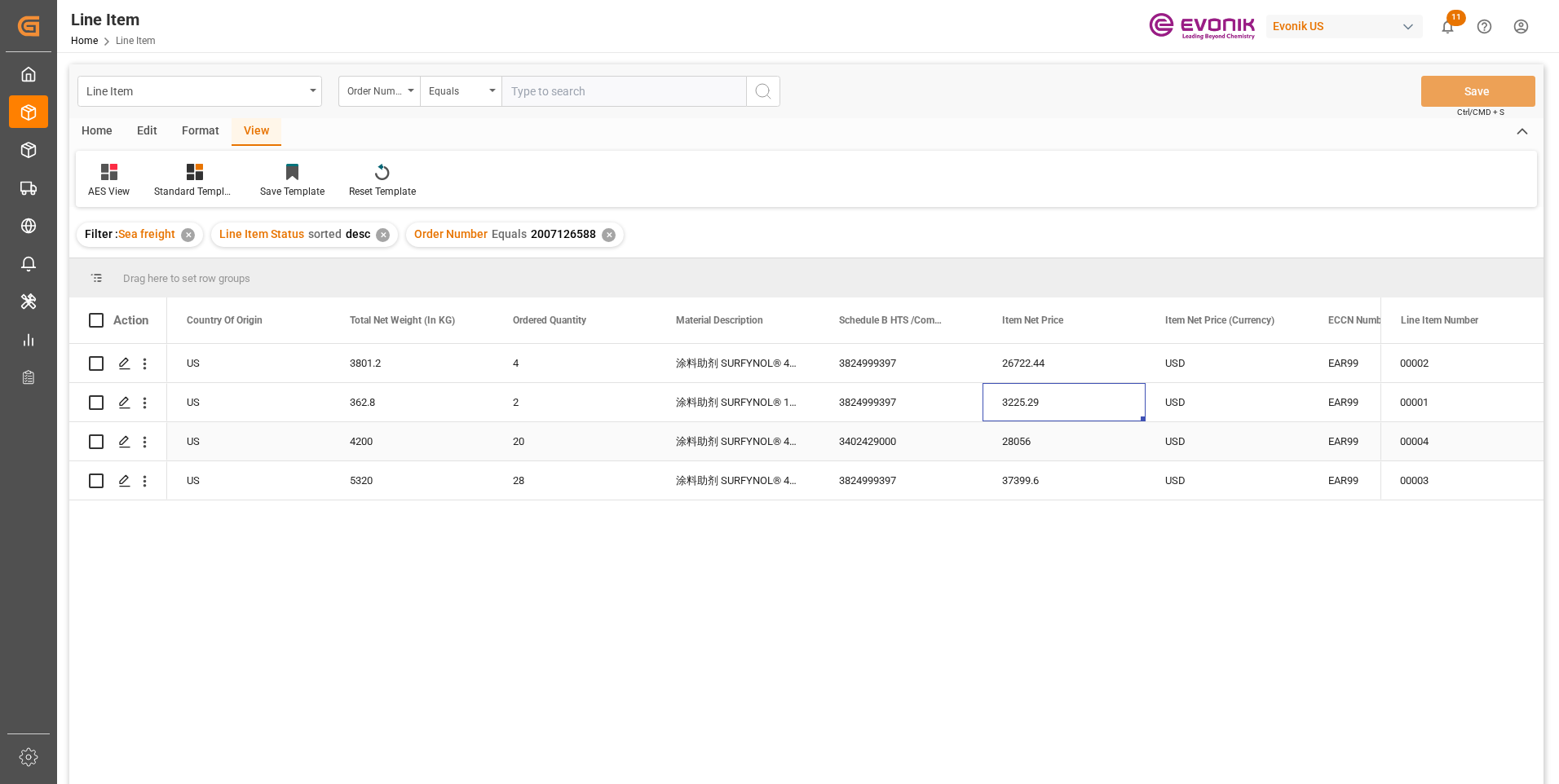
click at [371, 442] on div "4200" at bounding box center [412, 441] width 163 height 39
drag, startPoint x: 1015, startPoint y: 434, endPoint x: 914, endPoint y: 592, distance: 187.5
click at [1015, 434] on div "28056" at bounding box center [1064, 441] width 163 height 39
click at [368, 477] on div "5320" at bounding box center [412, 480] width 163 height 39
drag, startPoint x: 1021, startPoint y: 480, endPoint x: 1000, endPoint y: 537, distance: 60.7
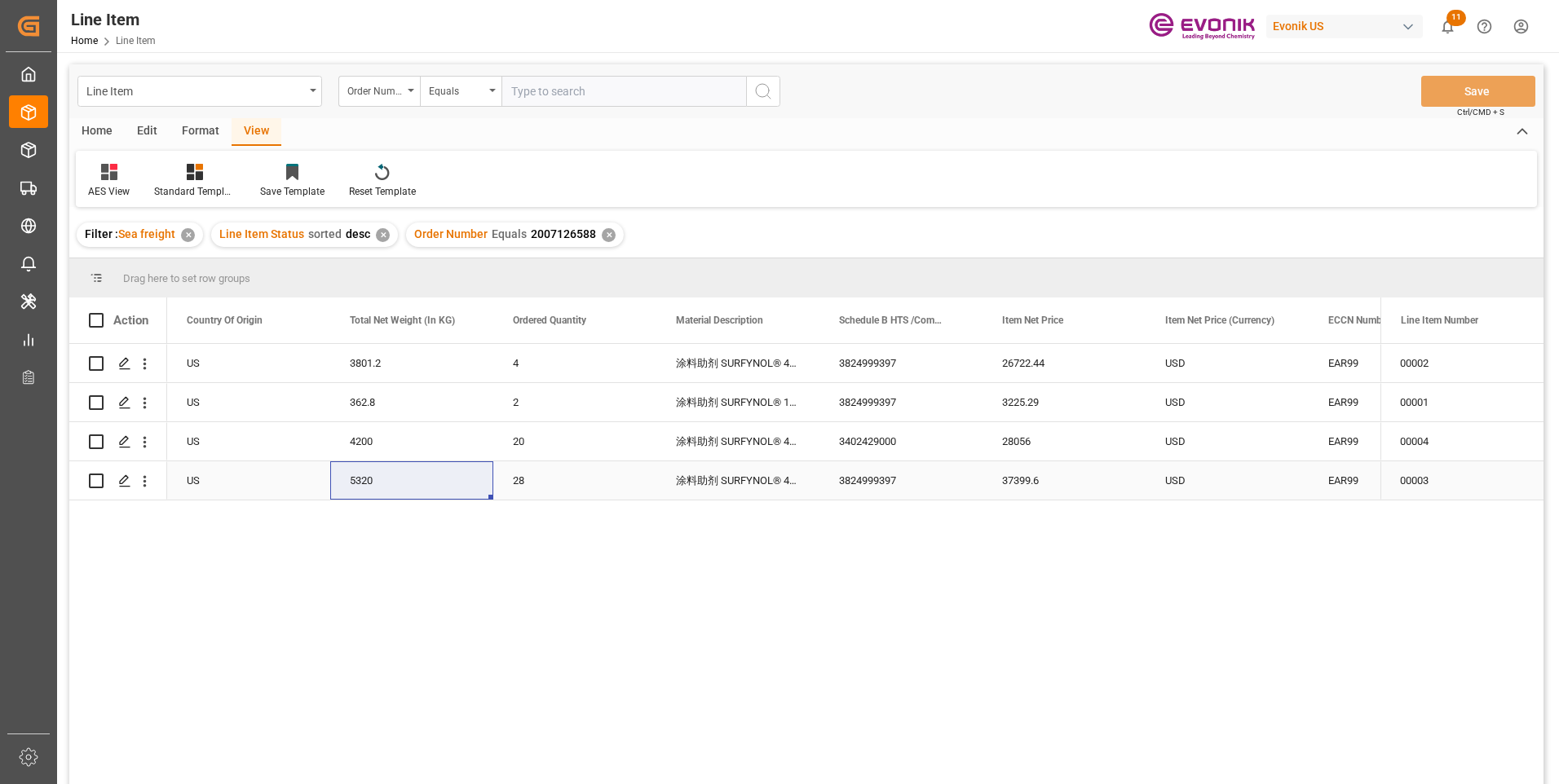
click at [1021, 480] on div "37399.6" at bounding box center [1064, 480] width 163 height 39
click at [1180, 485] on div "USD" at bounding box center [1228, 480] width 163 height 39
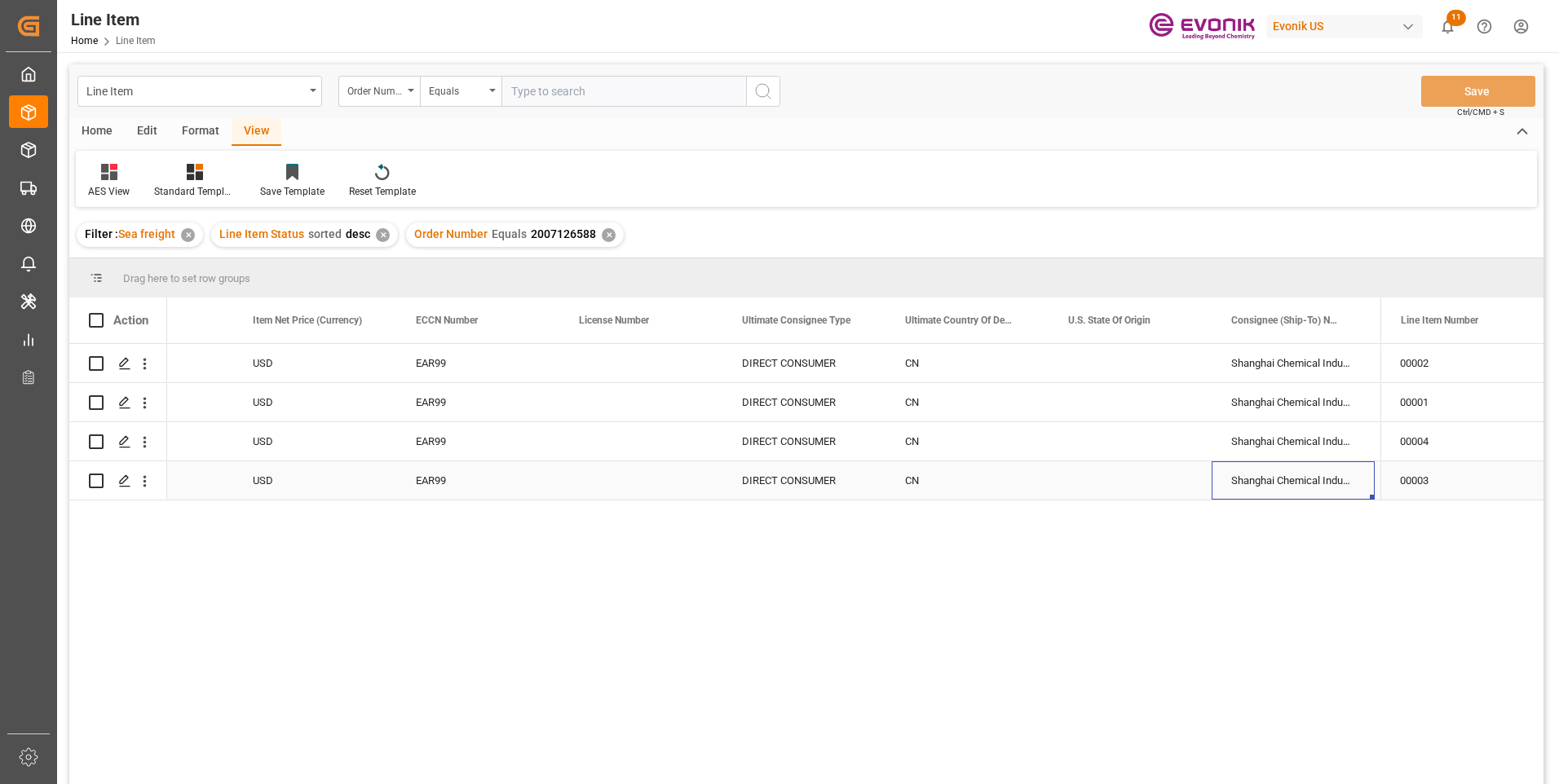
scroll to position [0, 1565]
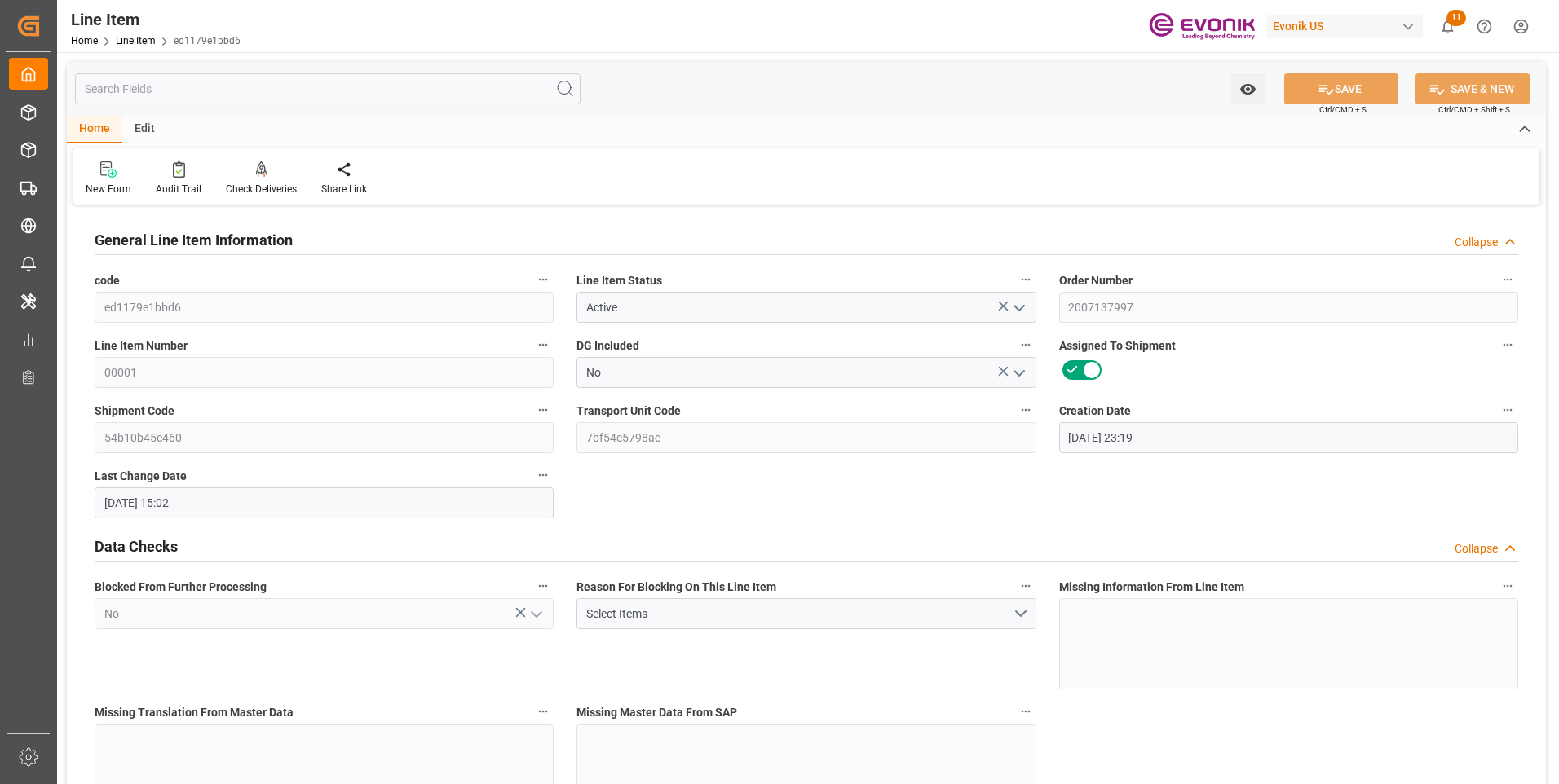
click at [184, 92] on input "text" at bounding box center [327, 89] width 506 height 31
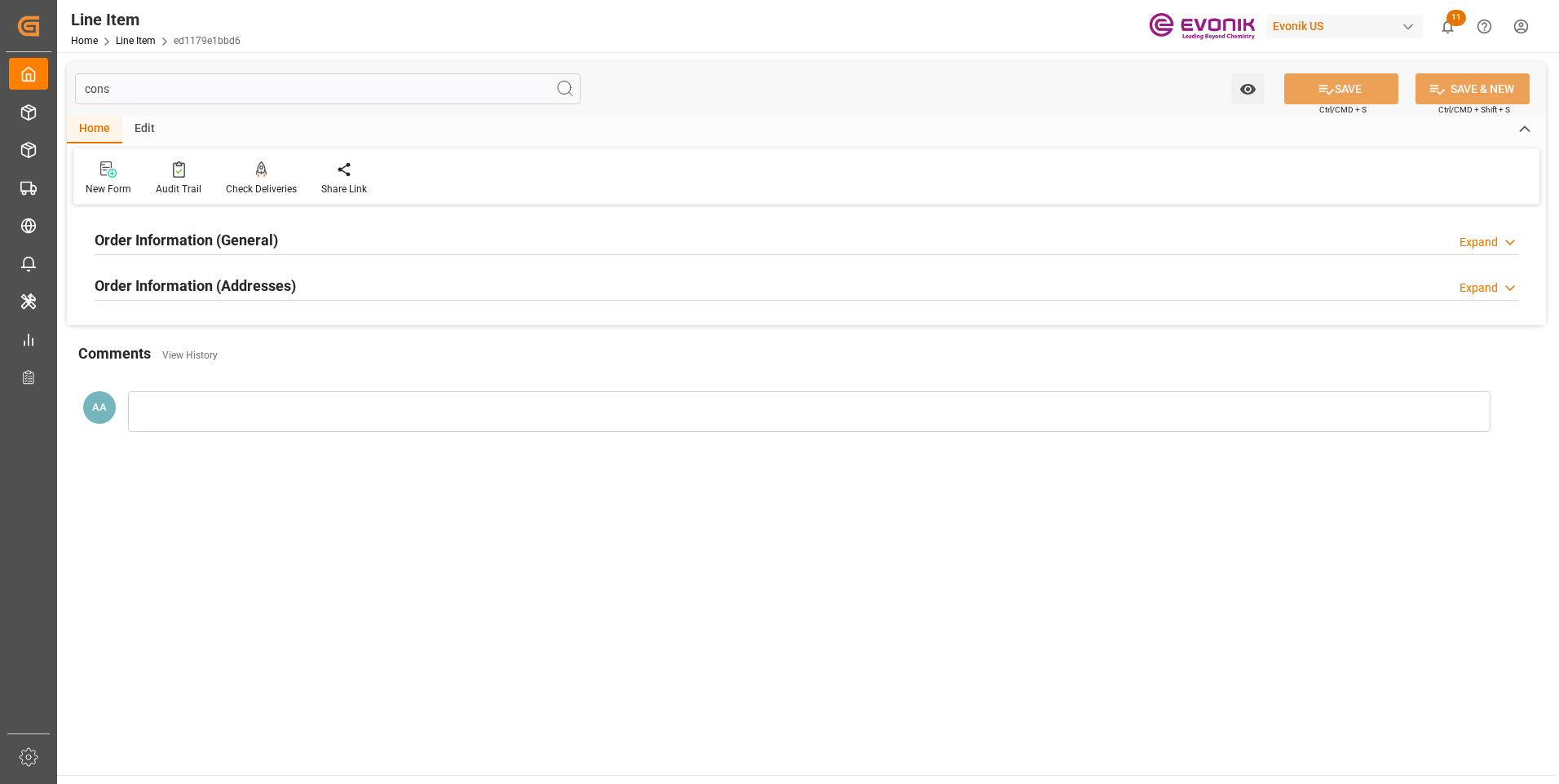
type input "cons"
click at [251, 242] on h2 "Order Information (General)" at bounding box center [186, 240] width 183 height 22
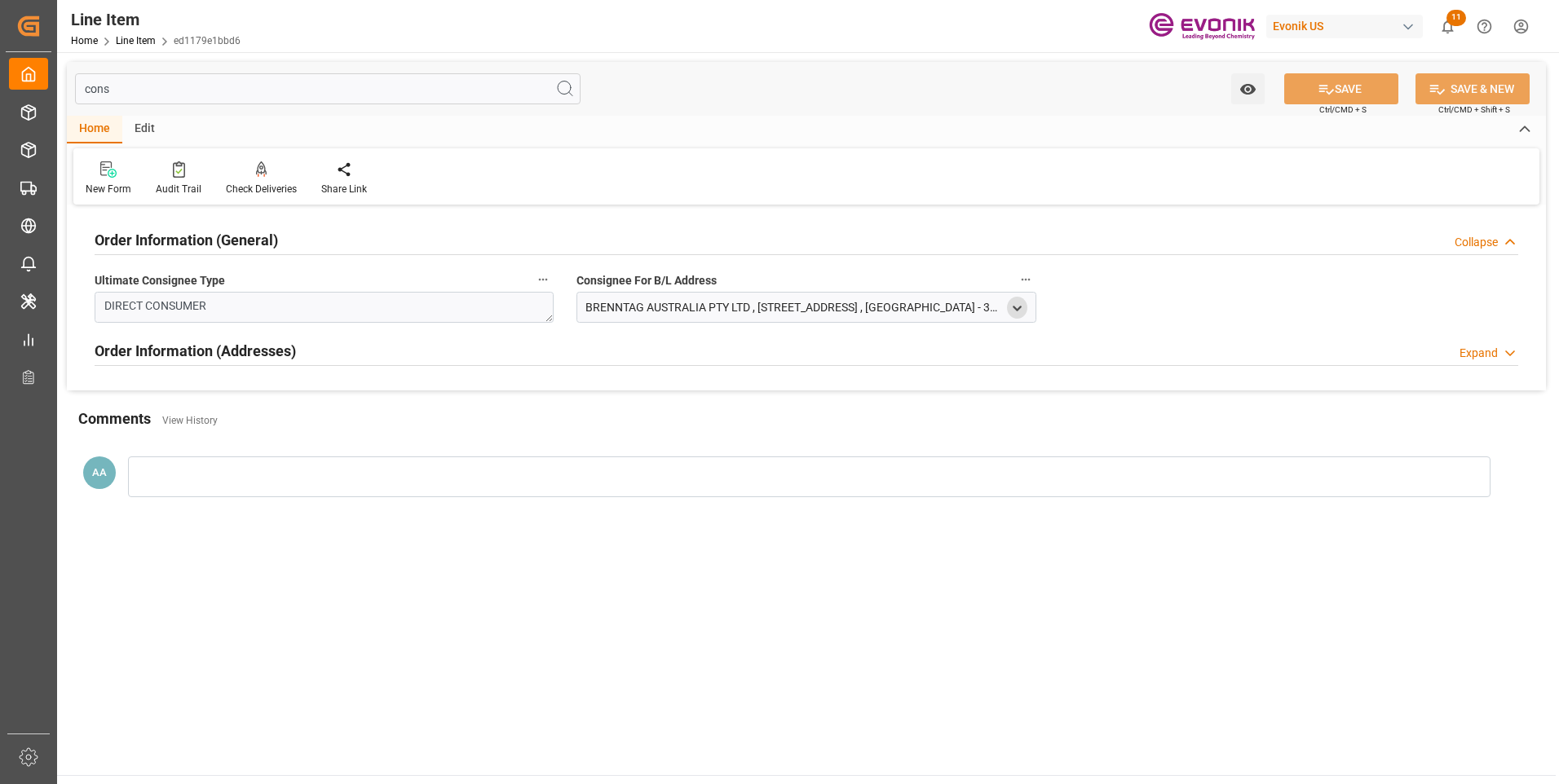
click at [1018, 309] on polyline "open menu" at bounding box center [1017, 308] width 7 height 3
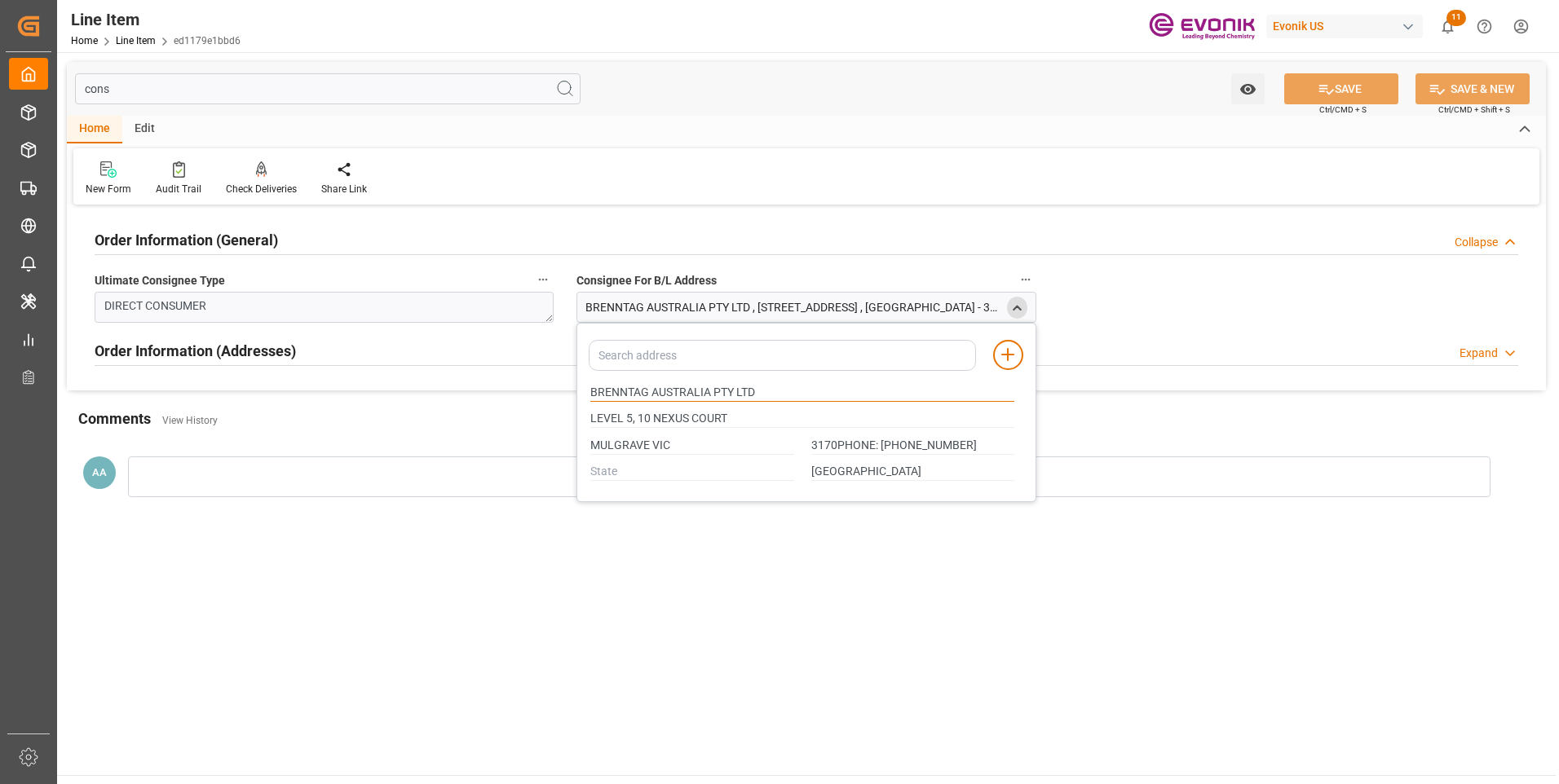
drag, startPoint x: 710, startPoint y: 391, endPoint x: 442, endPoint y: 390, distance: 268.0
click at [445, 390] on div "Order Information (General) Collapse Ultimate Consignee Type DIRECT CONSUMER Co…" at bounding box center [806, 300] width 1479 height 181
type input "3170PHONE: +61 3 9559 8333"
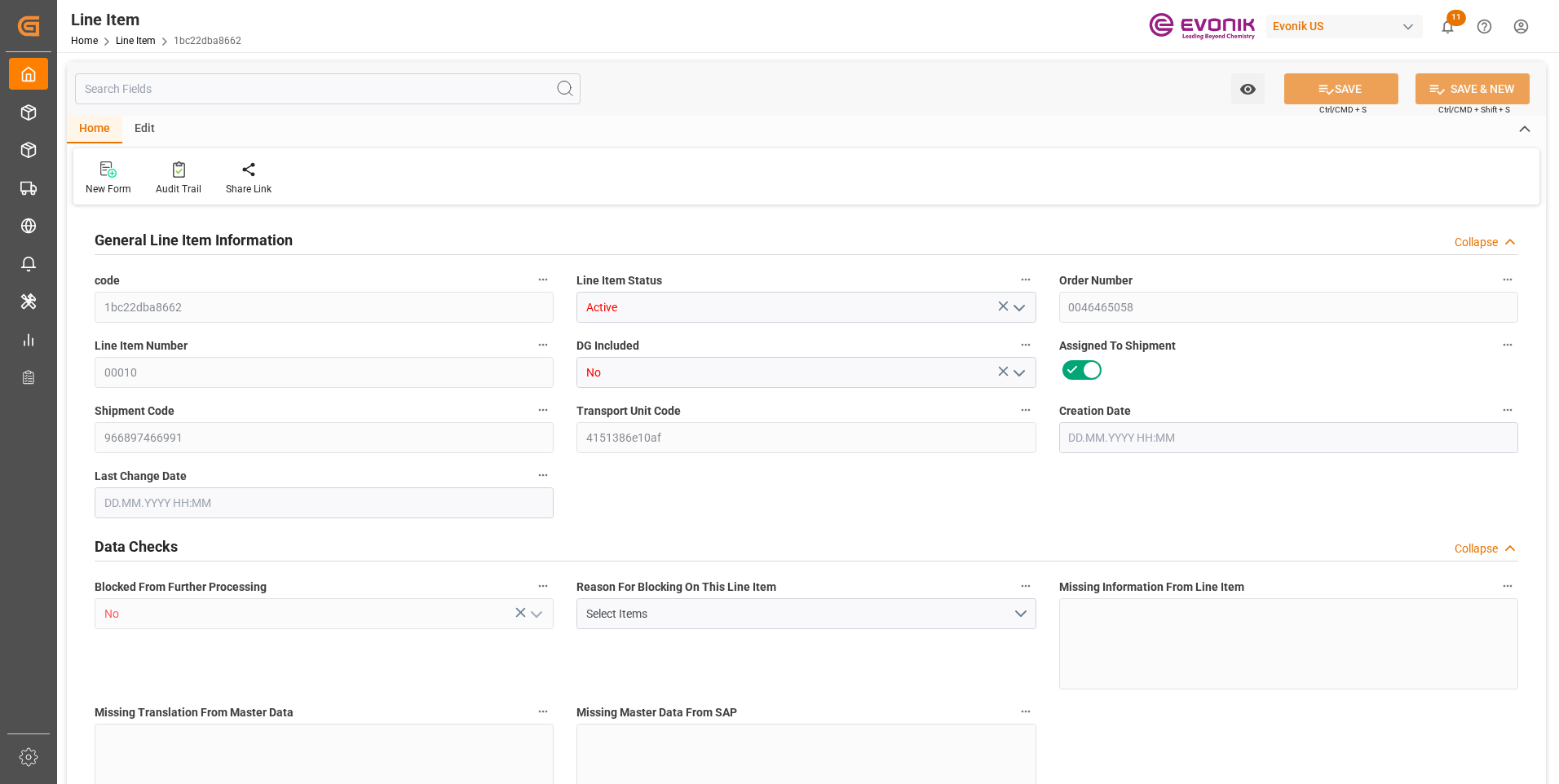
type input "2"
type input "1393.44"
type input "1360.8"
type input "6.034"
type input "120"
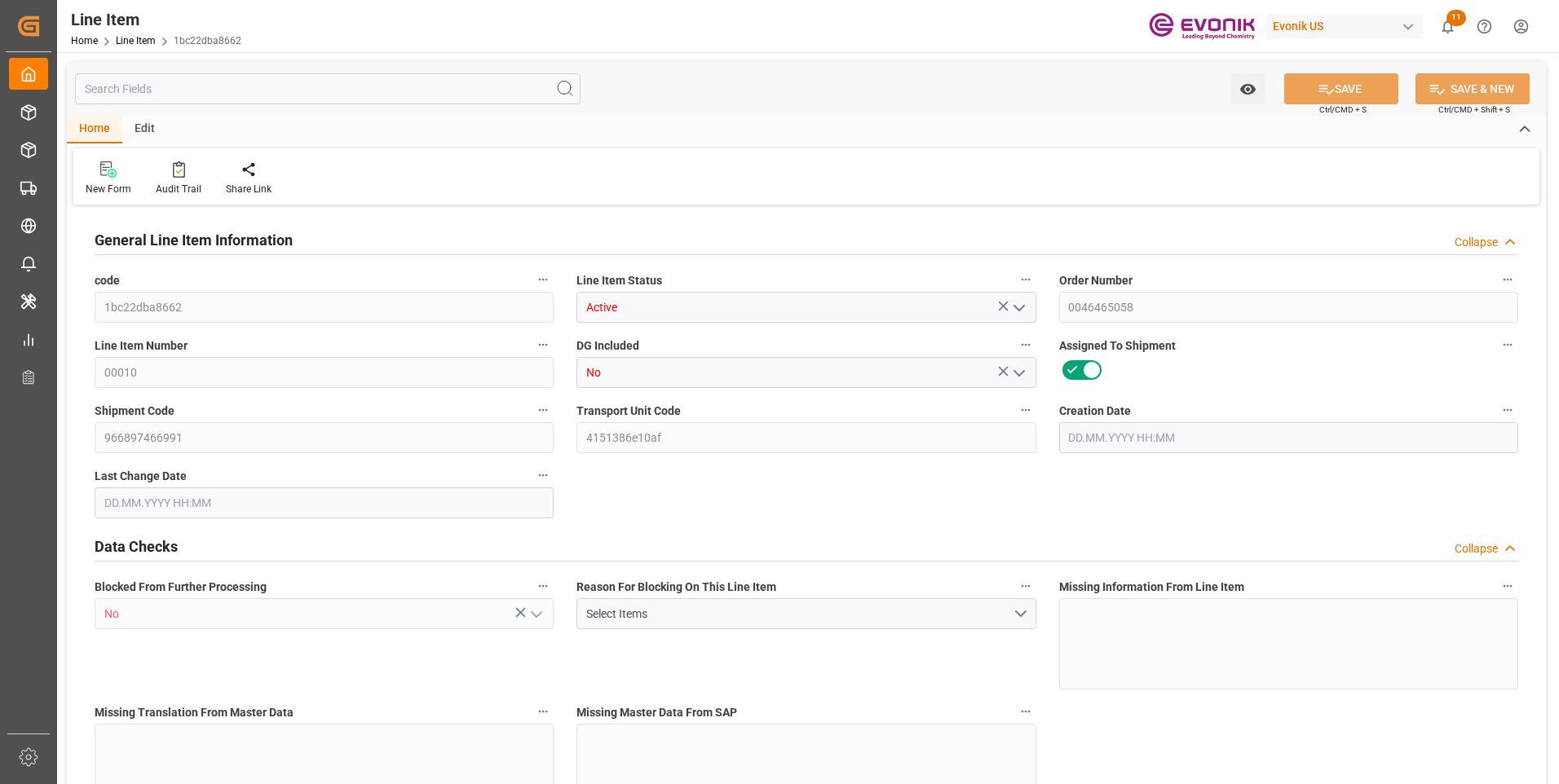
type input "3538.08"
type input "120"
type input "1393.44"
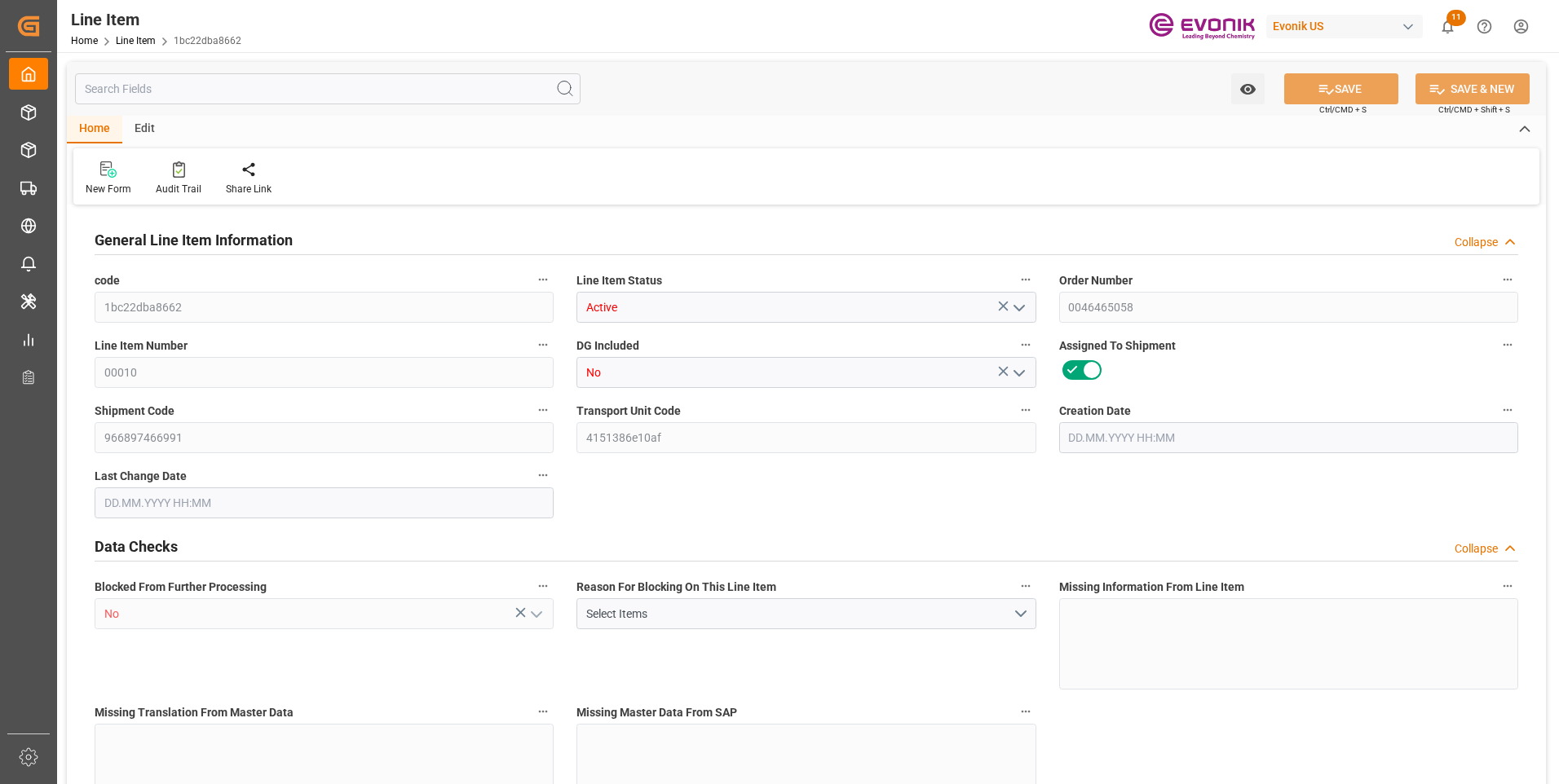
type input "1425.24"
type input "1360.8"
type input "6.034"
type input "6033.96"
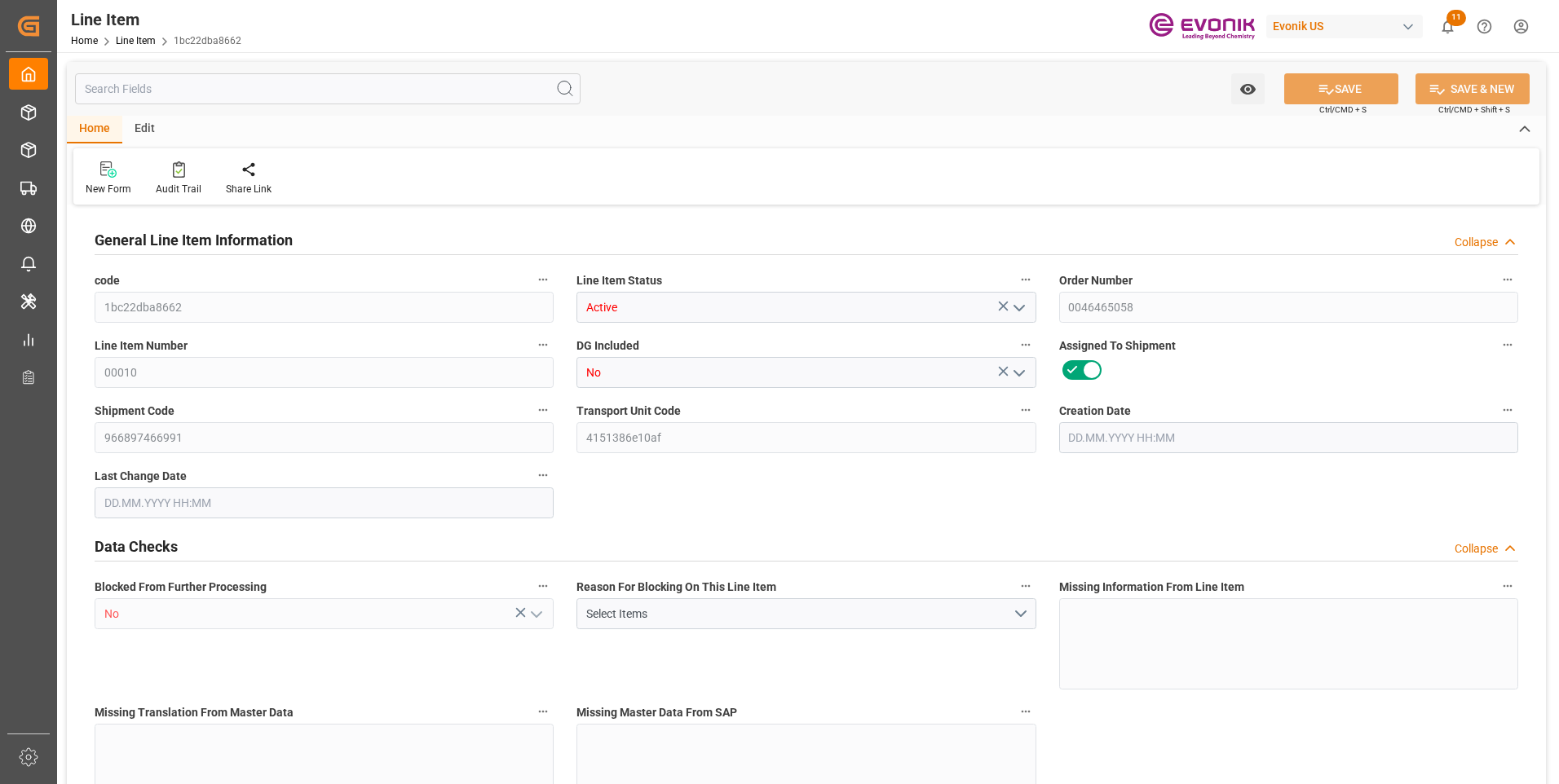
type input "120"
type input "1393.44"
type input "1360.8"
type input "6.034"
type input "14.08.2025 14:54"
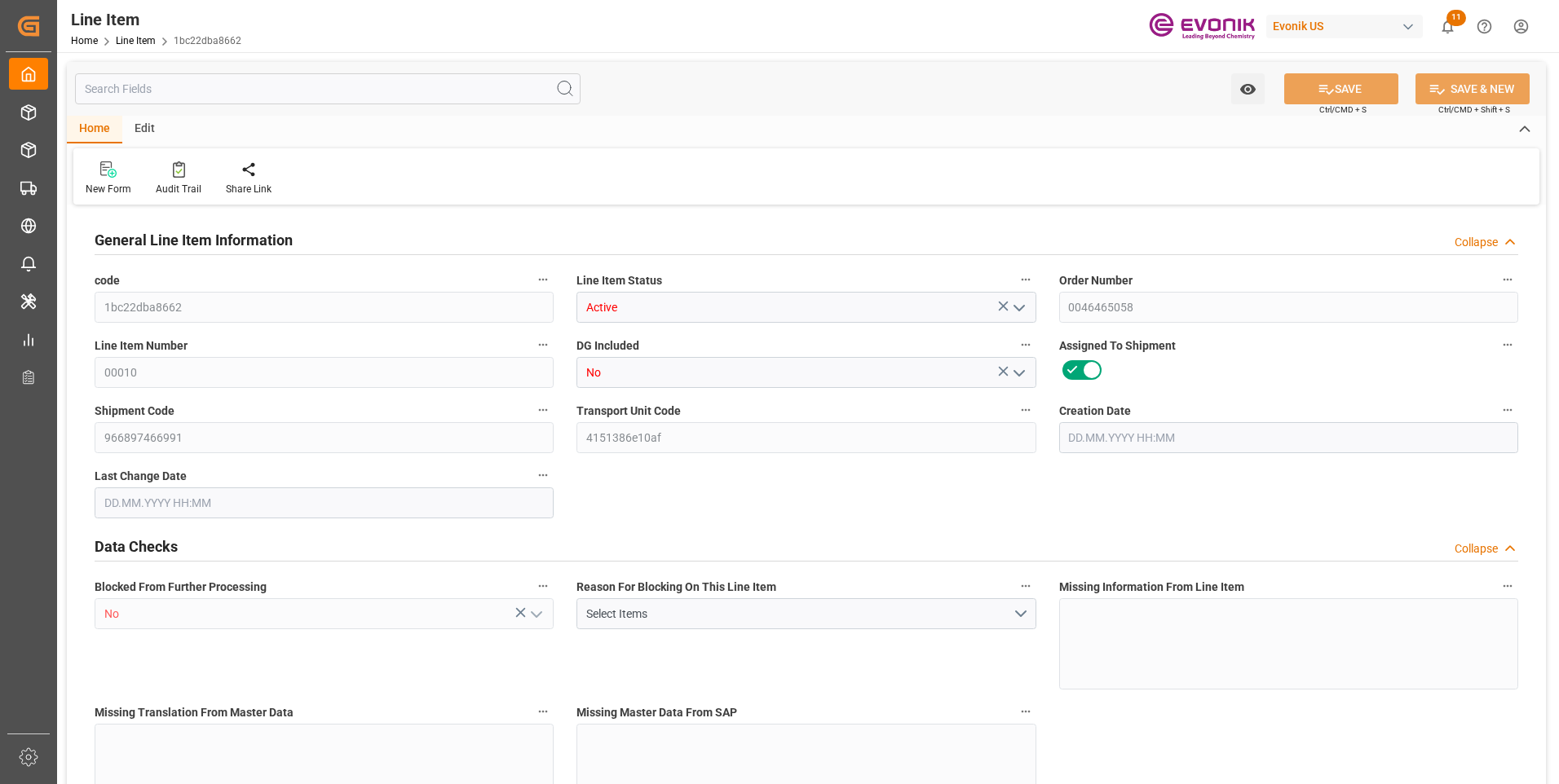
type input "10.09.2025 16:20"
type input "12.10.2025"
type input "17.09.2025"
type input "10.09.2025"
click at [208, 88] on input "text" at bounding box center [327, 89] width 506 height 31
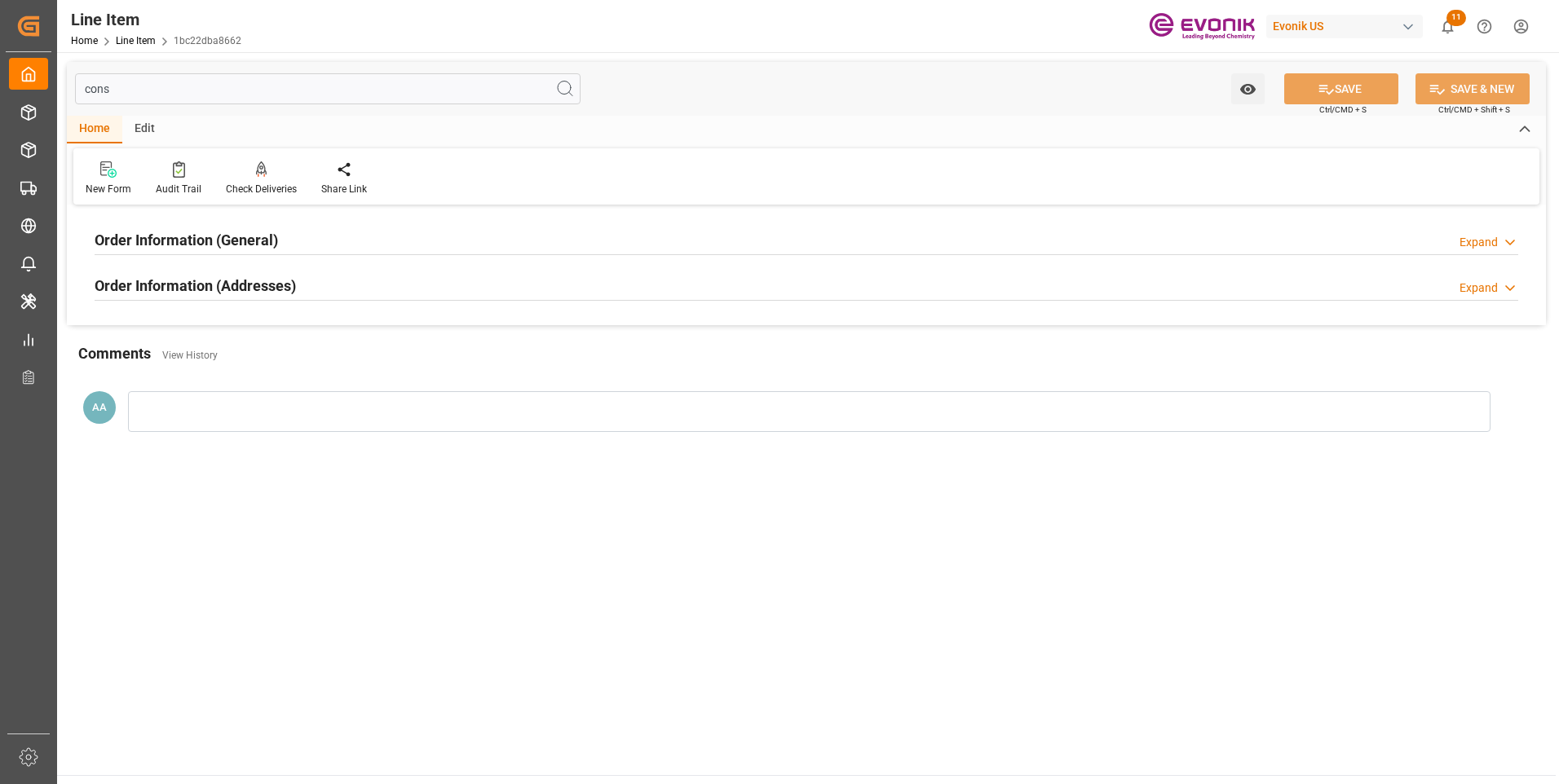
type input "cons"
click at [167, 236] on h2 "Order Information (General)" at bounding box center [186, 240] width 183 height 22
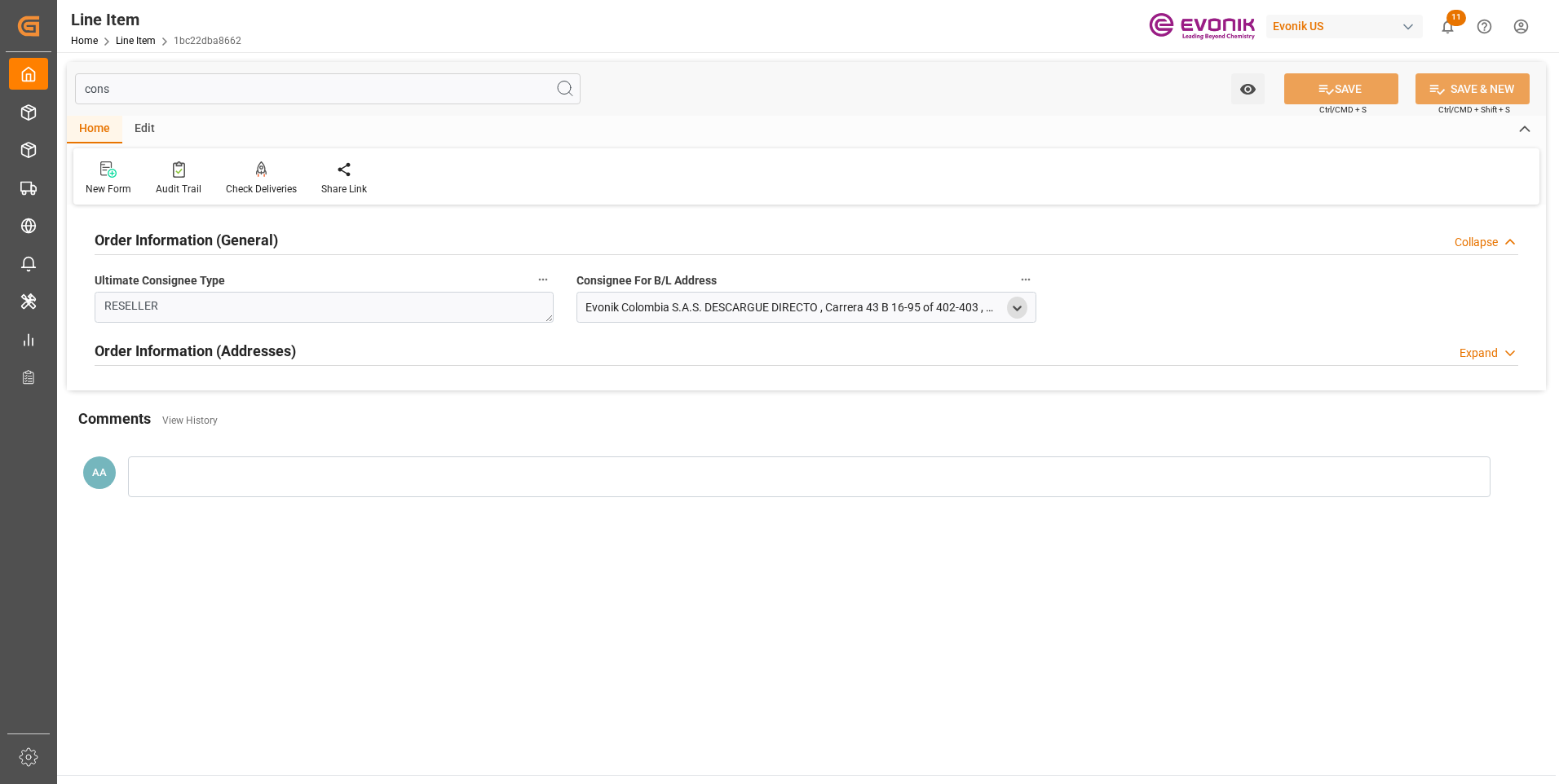
click at [1022, 300] on div "open menu" at bounding box center [1017, 307] width 21 height 22
click at [1015, 307] on polyline "open menu" at bounding box center [1017, 308] width 7 height 3
drag, startPoint x: 675, startPoint y: 394, endPoint x: 480, endPoint y: 398, distance: 195.0
click at [491, 396] on div "cons Watch Option SAVE Ctrl/CMD + S SAVE & NEW Ctrl/CMD + Shift + S Home Edit N…" at bounding box center [806, 292] width 1479 height 461
click at [956, 93] on div "cons Watch Option SAVE Ctrl/CMD + S SAVE & NEW Ctrl/CMD + Shift + S" at bounding box center [806, 88] width 1479 height 53
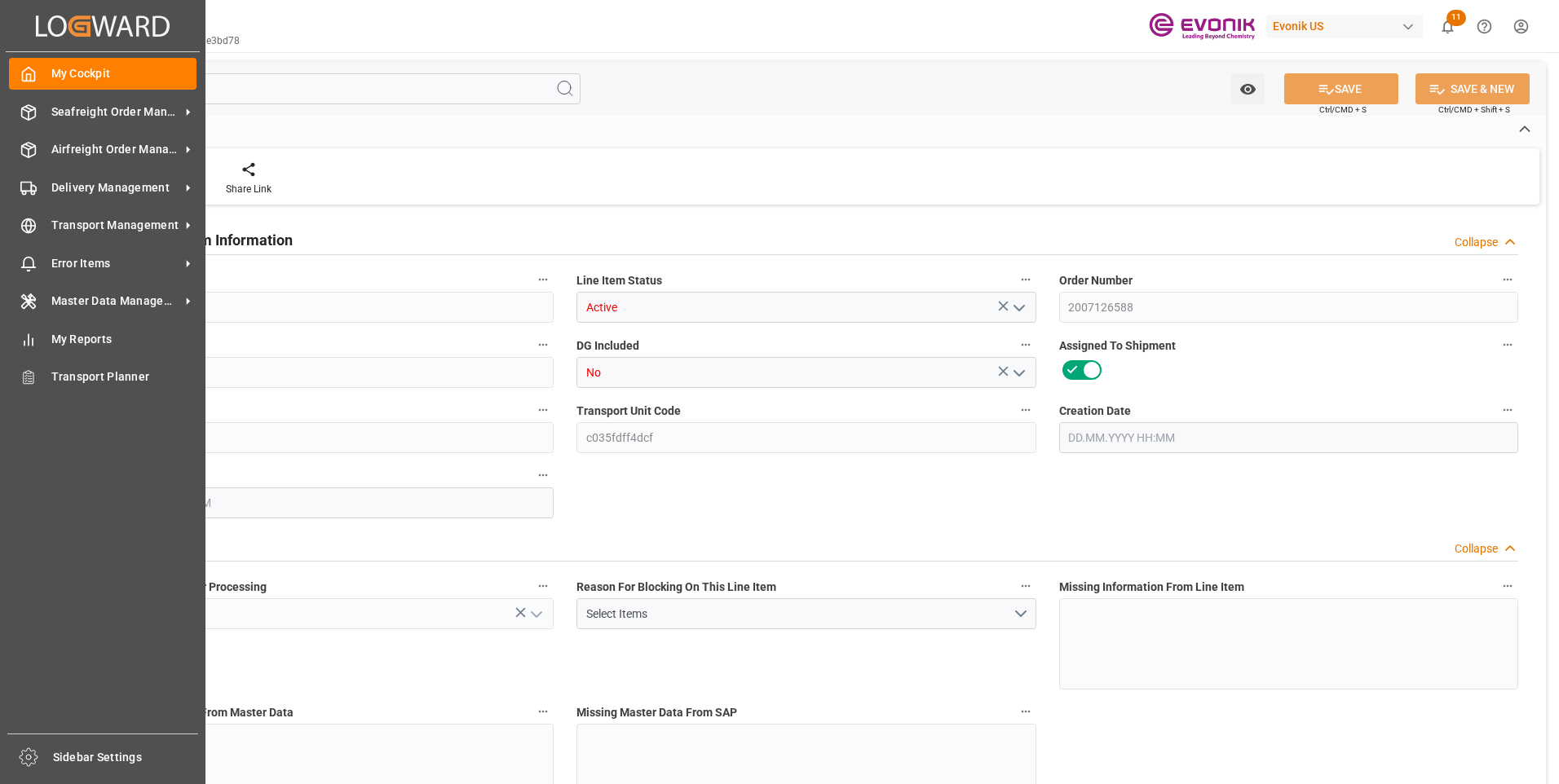
type input "4"
type input "4021.2"
type input "3801.2"
type input "5.568"
type input "4"
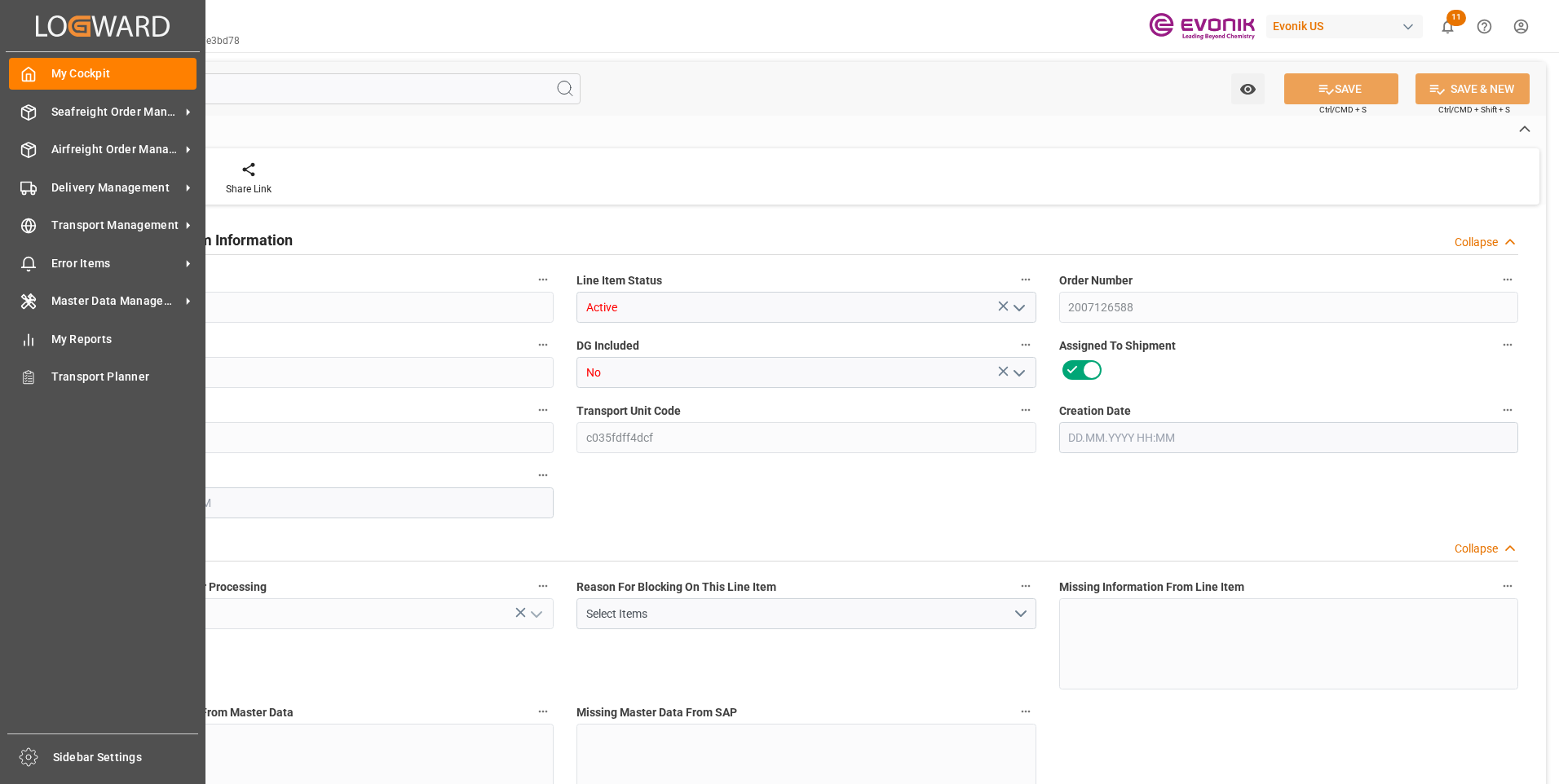
type input "26722.44"
type input "4"
type input "4021.2"
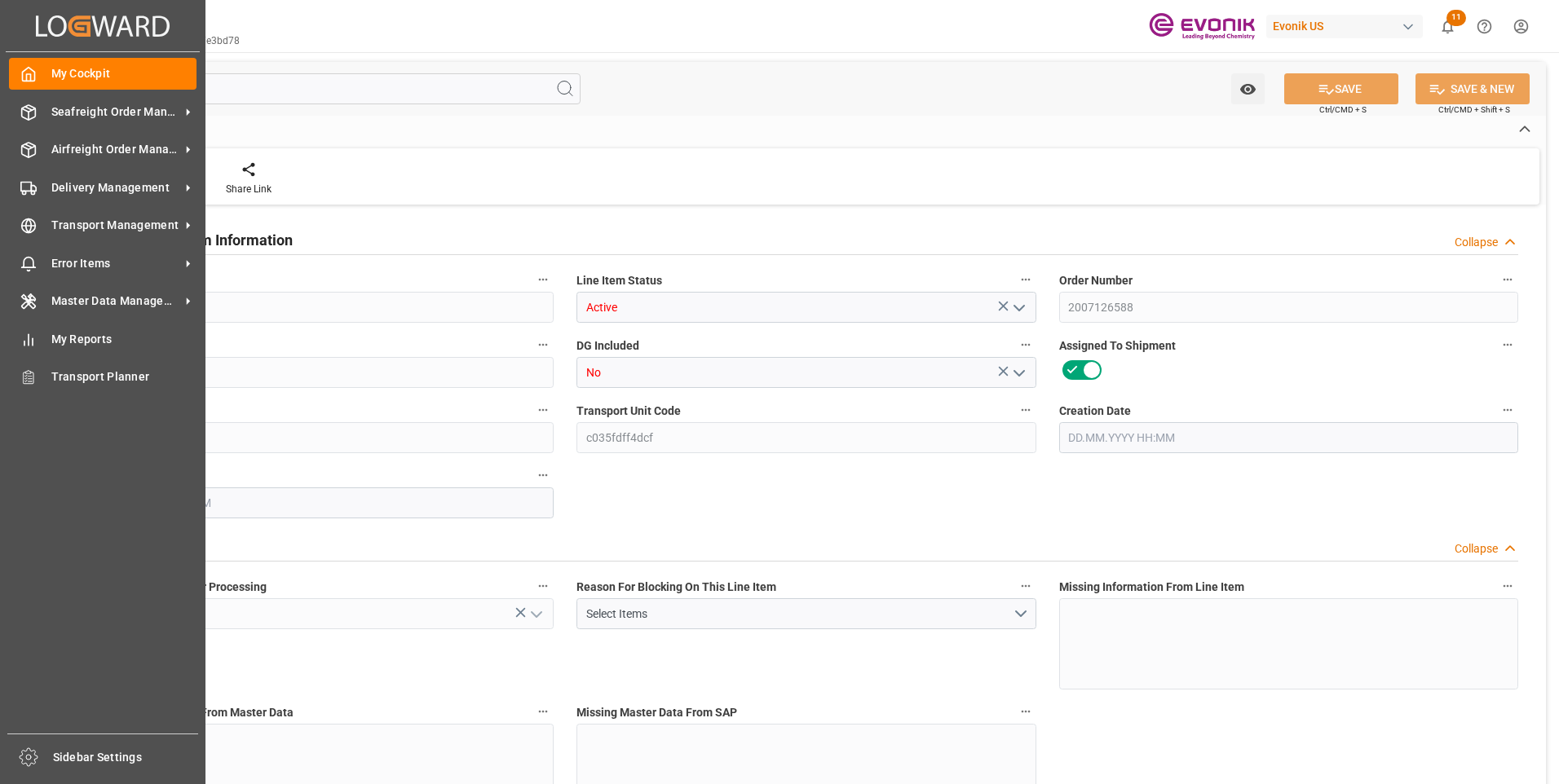
type input "4021.2"
type input "3801.2"
type input "5.568"
type input "5568"
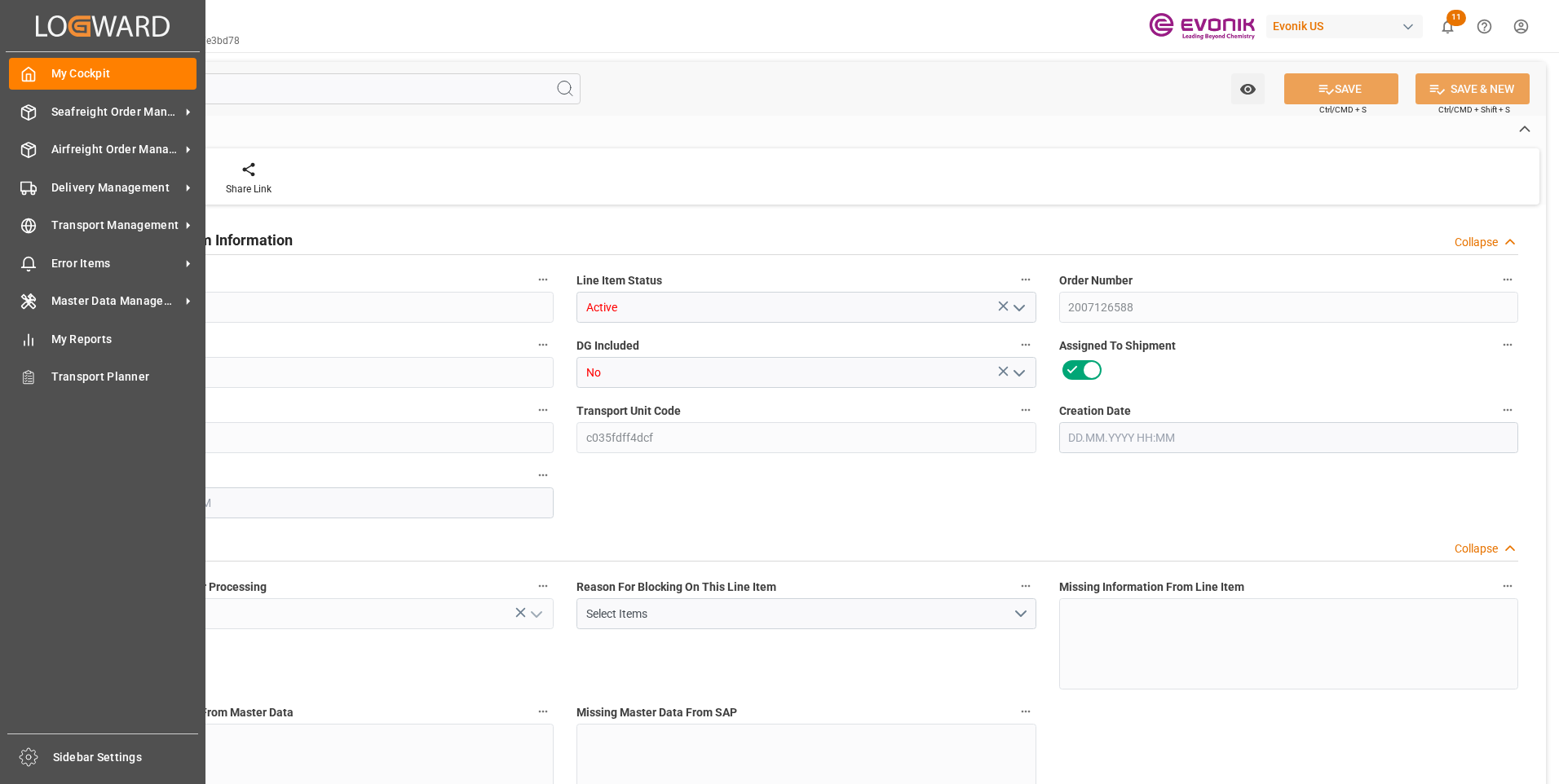
type input "4"
type input "4021.2"
type input "3801.2"
type input "5.568"
type input "05.09.2025 20:47"
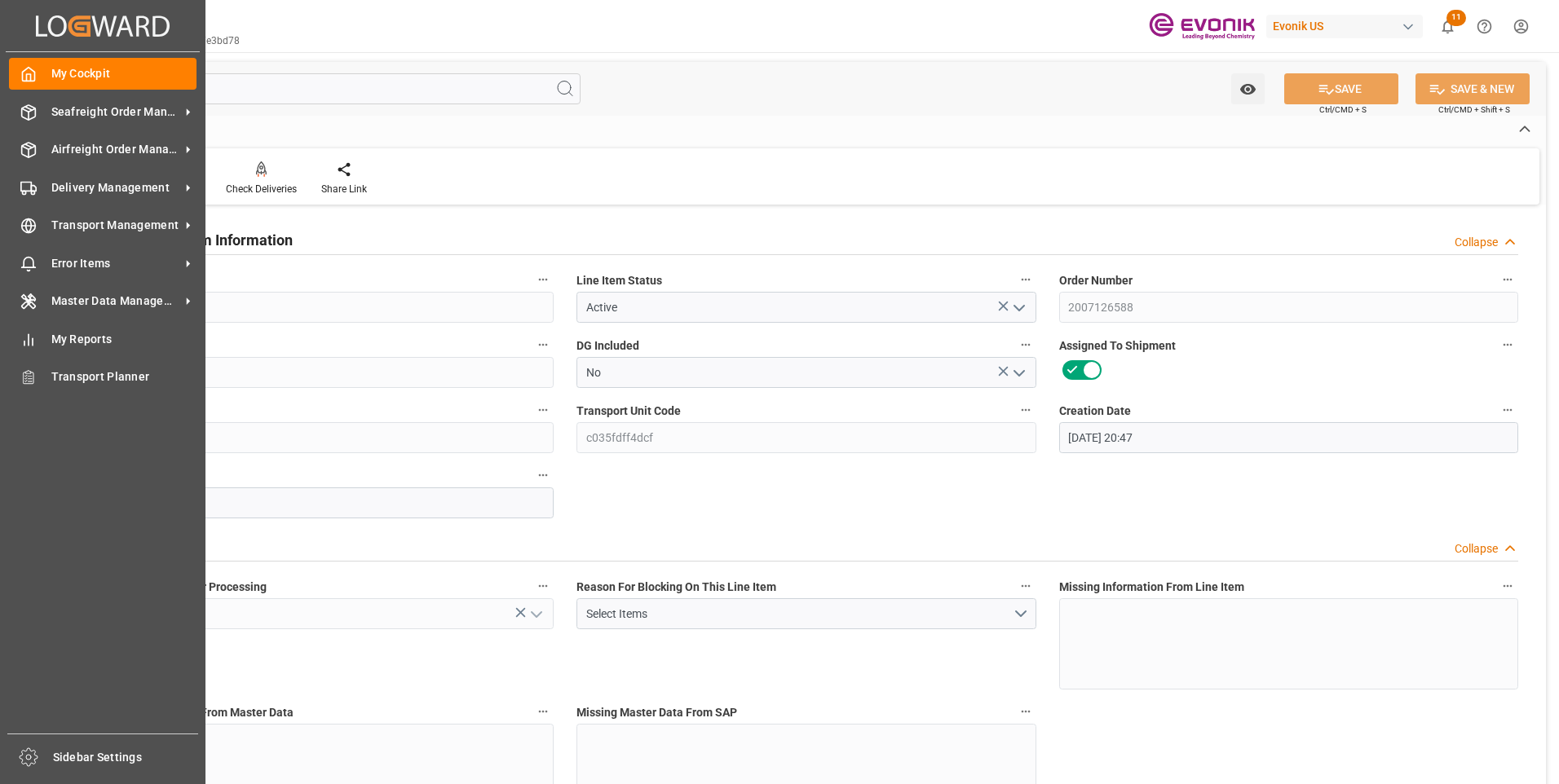
type input "09.09.2025 19:43"
type input "03.11.2025"
type input "16.09.2025"
type input "09.09.2025"
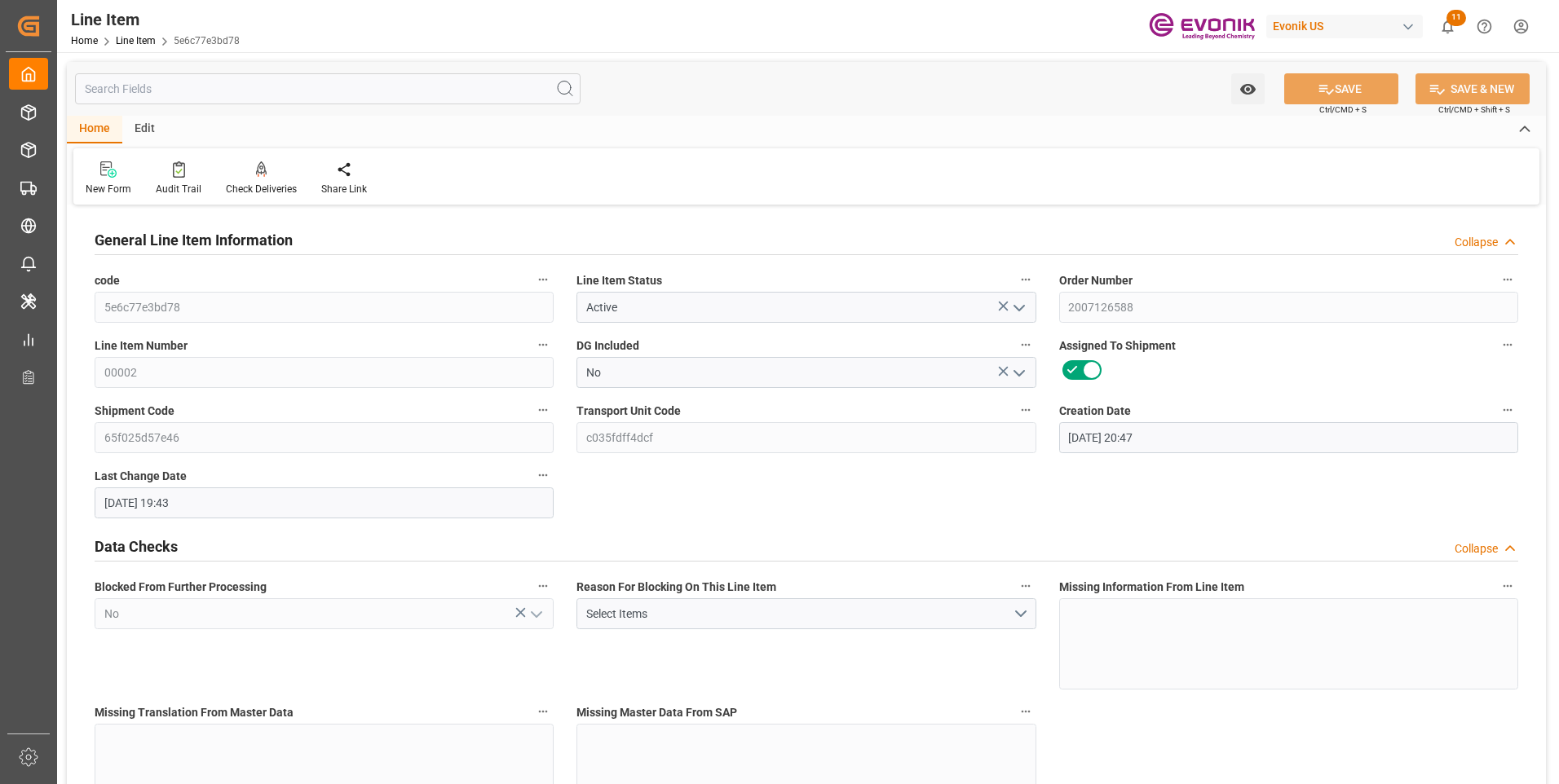
click at [238, 92] on input "text" at bounding box center [327, 89] width 506 height 31
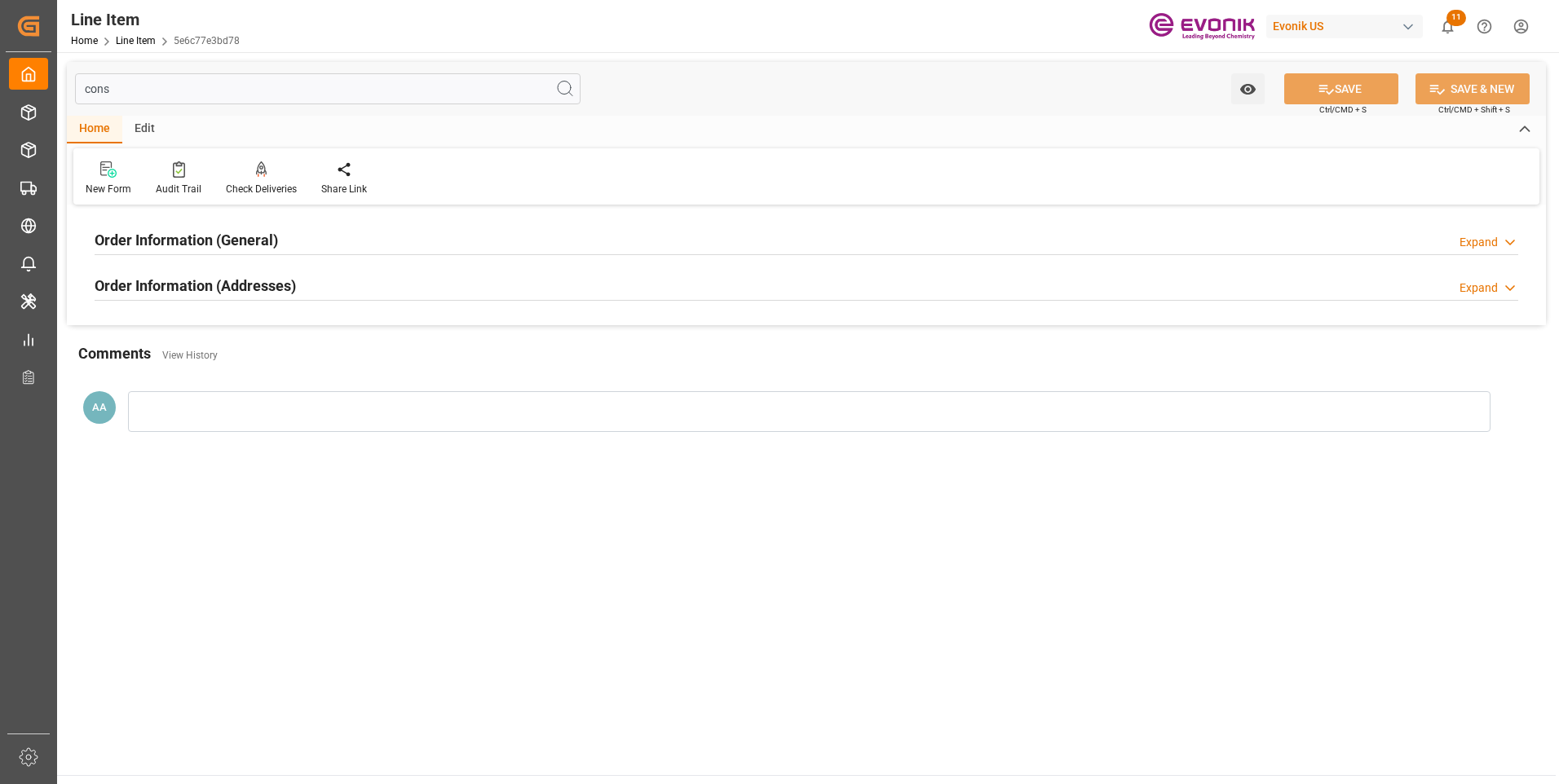
type input "cons"
click at [220, 243] on h2 "Order Information (General)" at bounding box center [186, 240] width 183 height 22
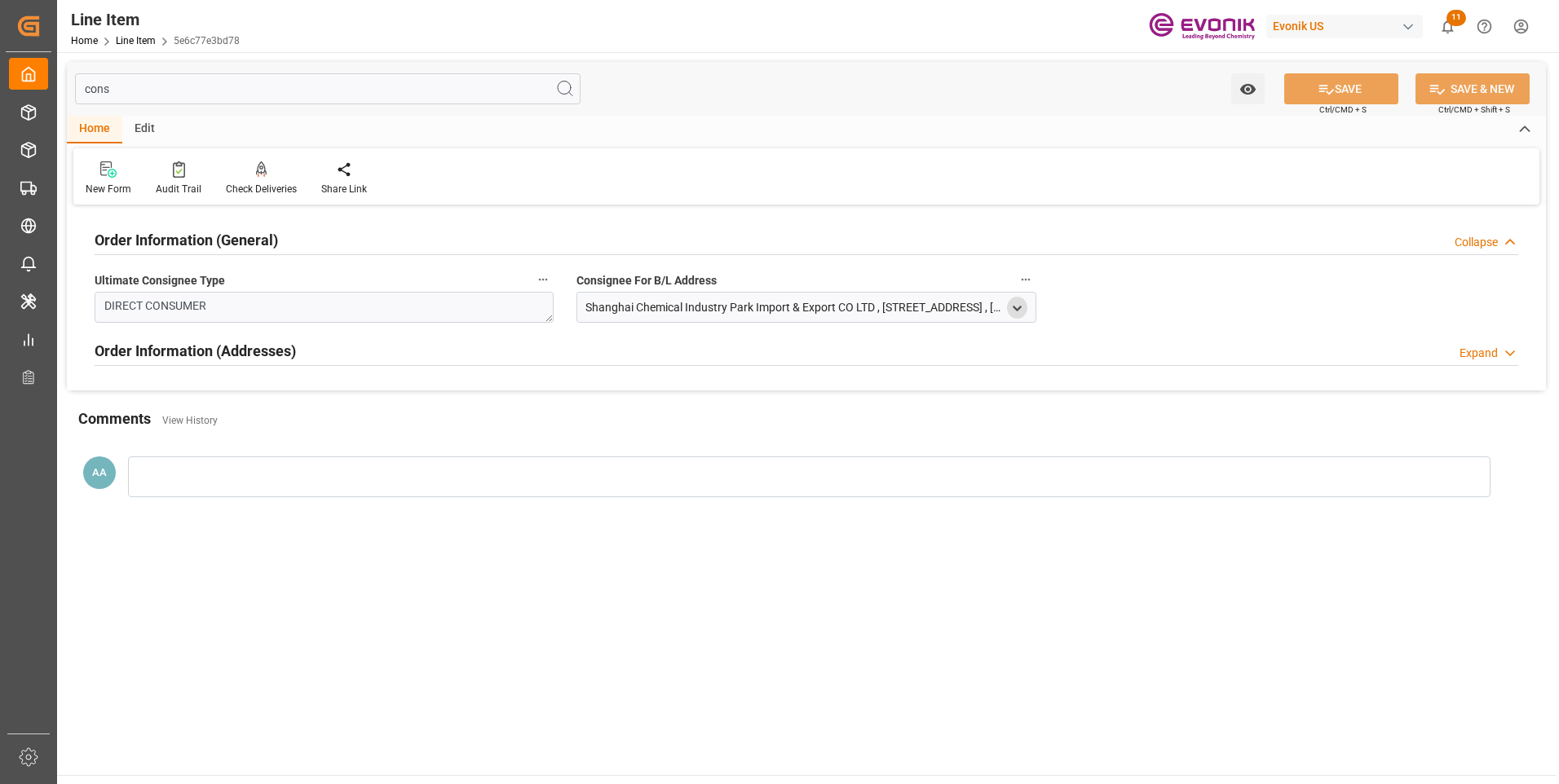
click at [1016, 309] on polyline "open menu" at bounding box center [1017, 308] width 7 height 3
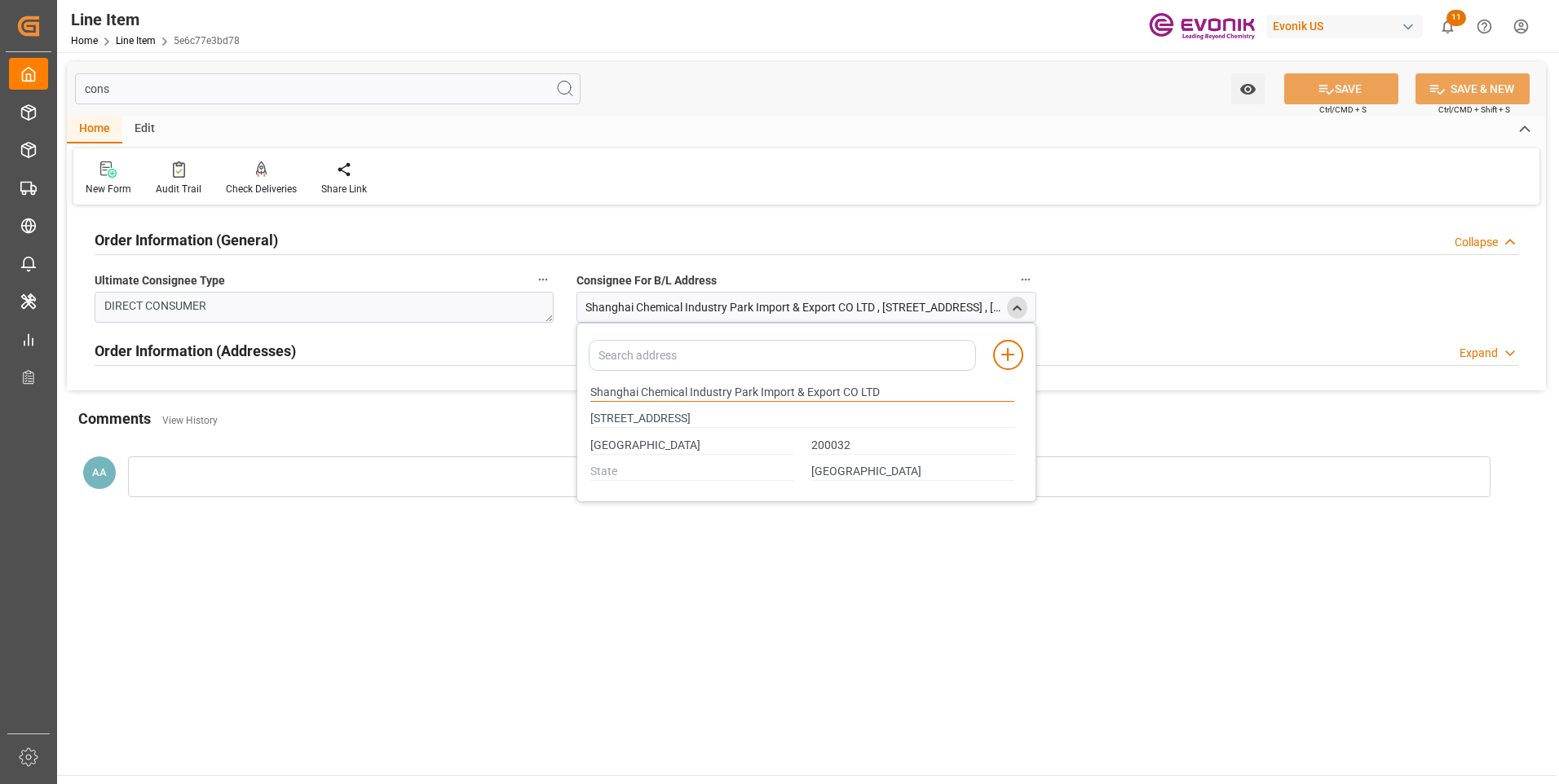
drag, startPoint x: 688, startPoint y: 389, endPoint x: 362, endPoint y: 398, distance: 326.1
click at [380, 396] on div "cons Watch Option SAVE Ctrl/CMD + S SAVE & NEW Ctrl/CMD + Shift + S Home Edit N…" at bounding box center [806, 292] width 1479 height 461
type input "Room 708, Wuzhou International Building, No. 807, ZhaojiabangRoad,"
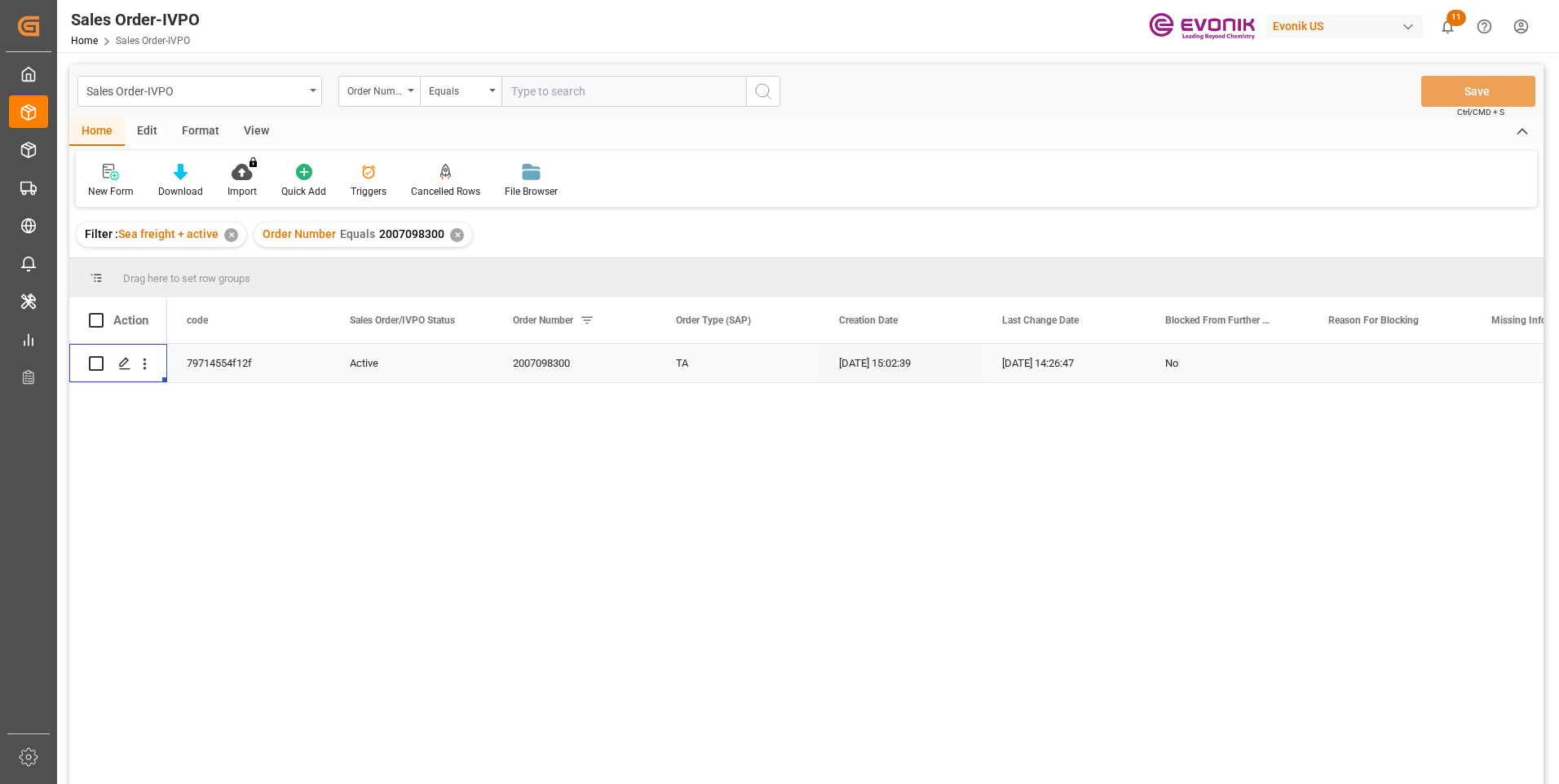
click at [573, 86] on input "text" at bounding box center [624, 91] width 245 height 31
paste input "2007155163"
type input "2007155163"
click at [771, 92] on icon "search button" at bounding box center [763, 91] width 20 height 20
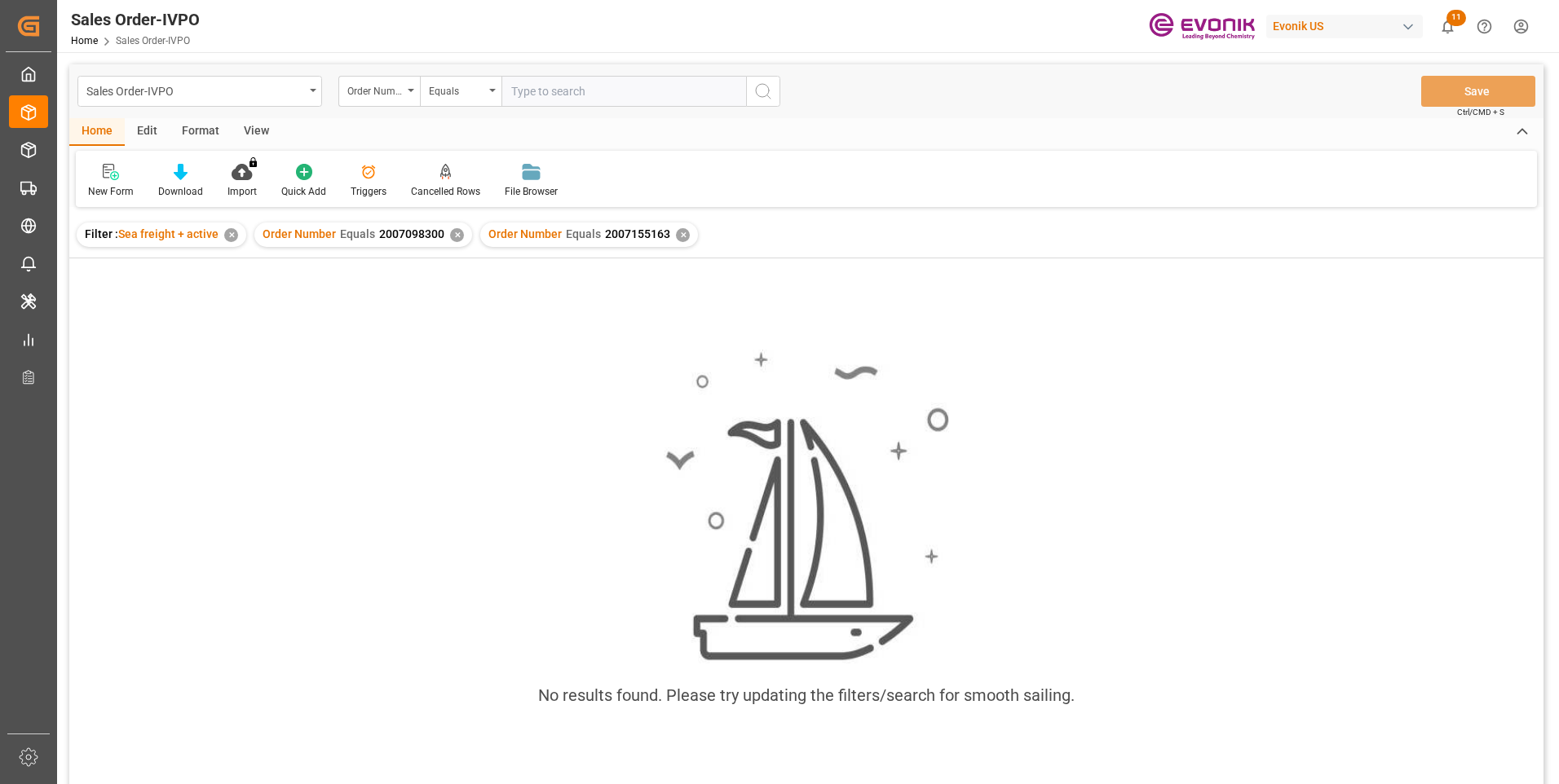
click at [450, 233] on div "✕" at bounding box center [456, 235] width 14 height 14
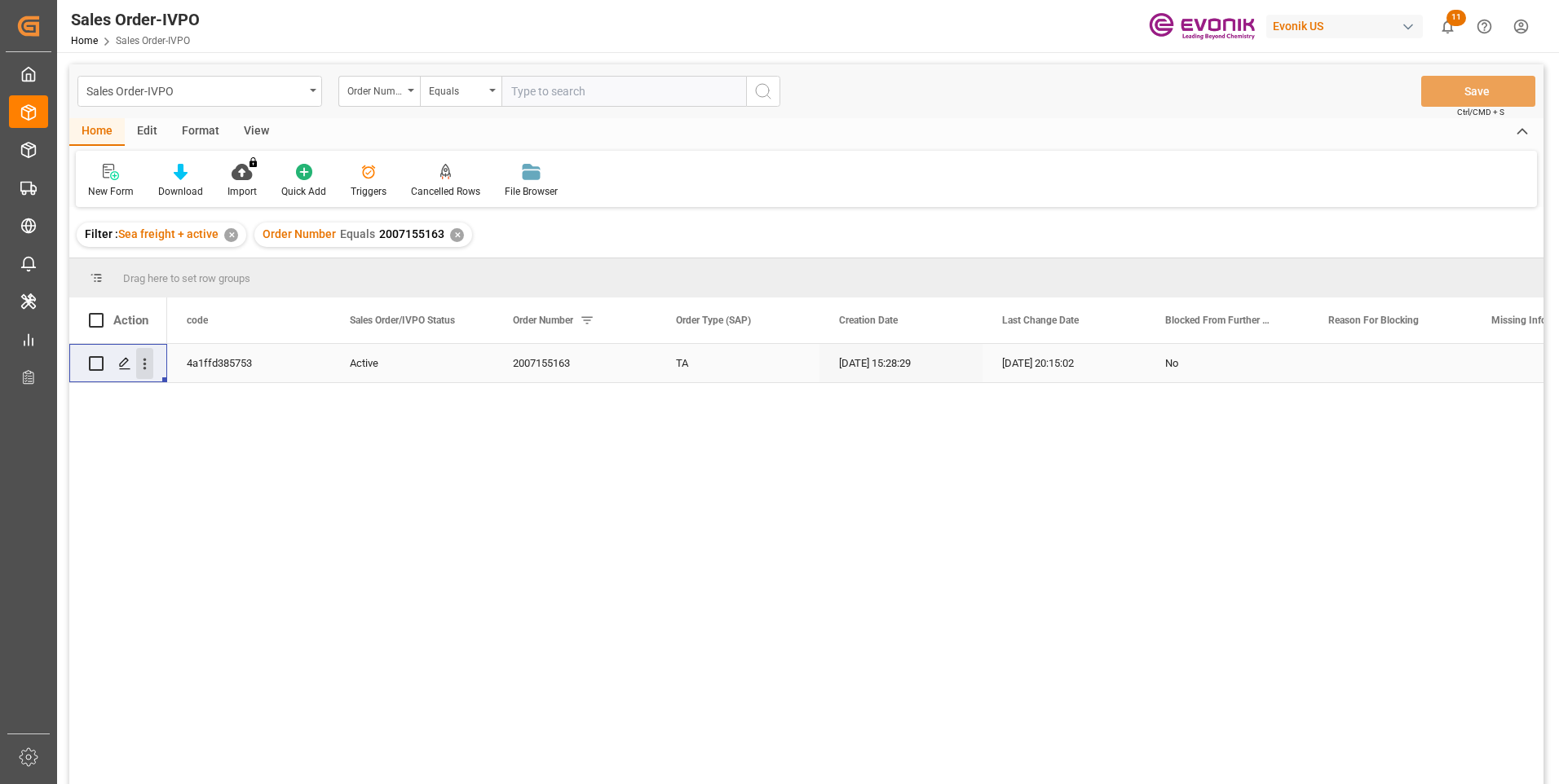
click at [148, 366] on icon "open menu" at bounding box center [145, 363] width 17 height 17
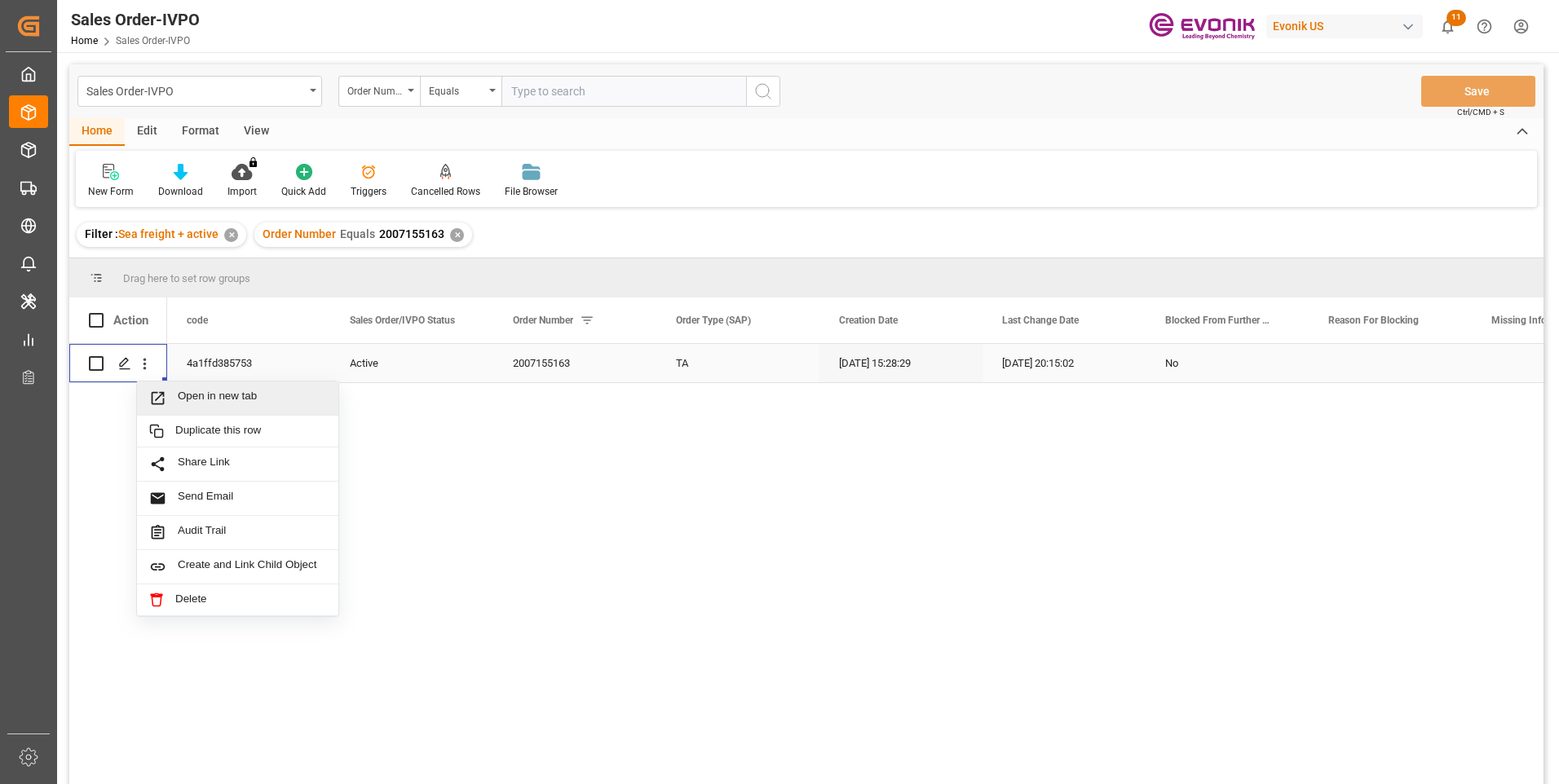
click at [179, 393] on span "Open in new tab" at bounding box center [252, 398] width 149 height 17
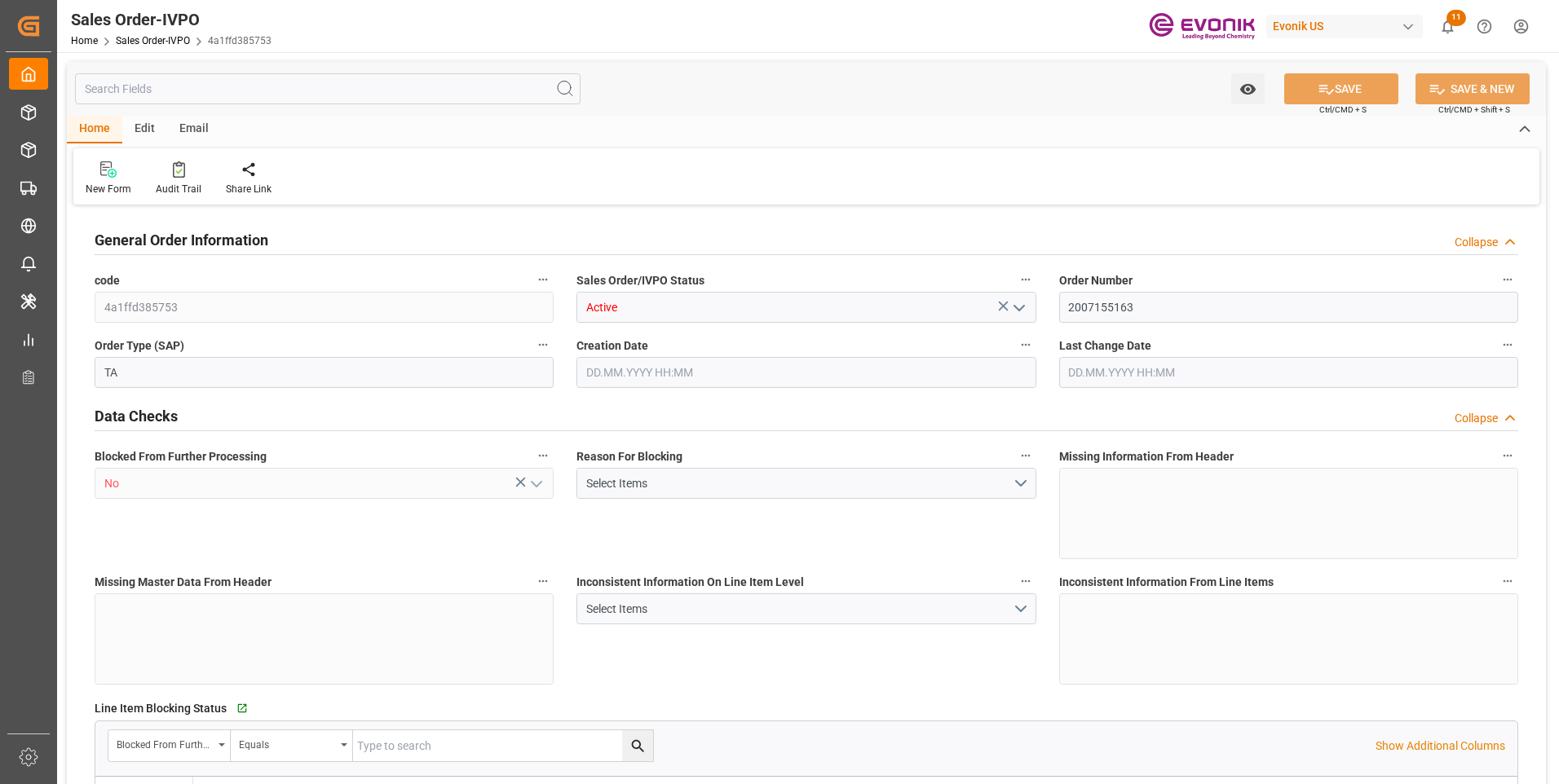
type input "ITGOA"
type input "0"
type input "1"
type input "2"
type input "1"
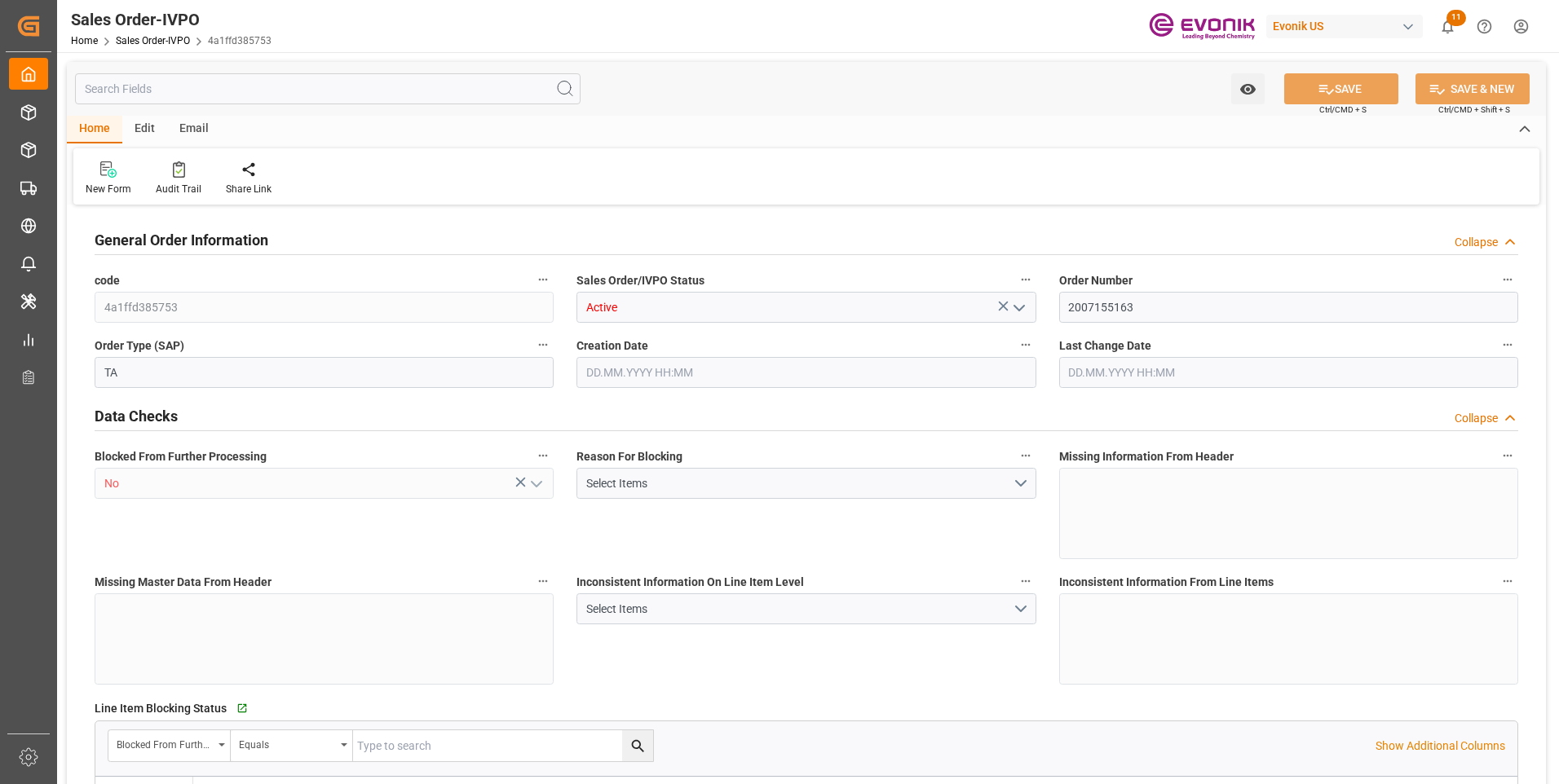
type input "19511.456"
type input "51.1212"
type input "19000"
type input "60"
type input "[DATE] 15:28"
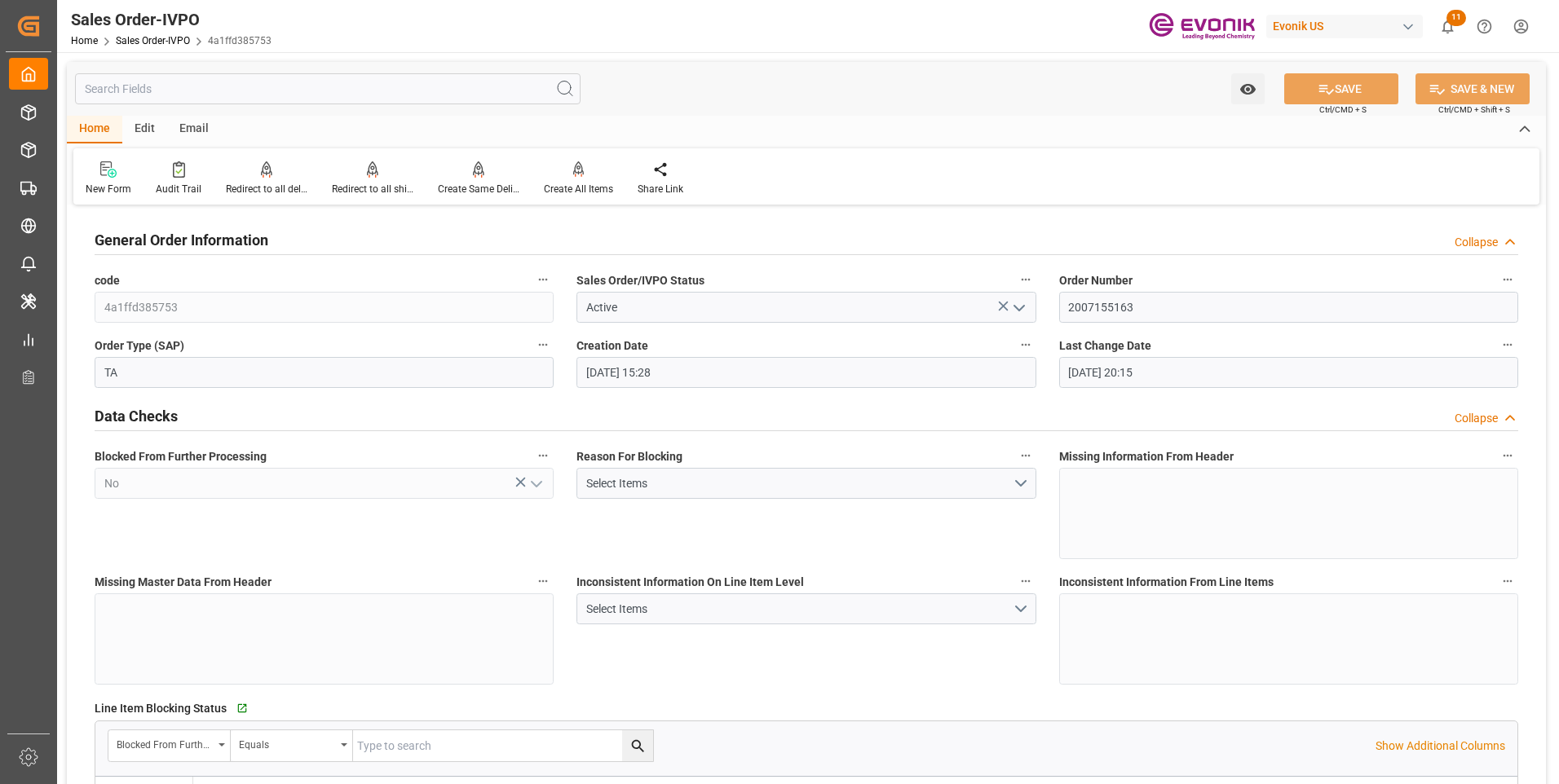
type input "[DATE] 20:15"
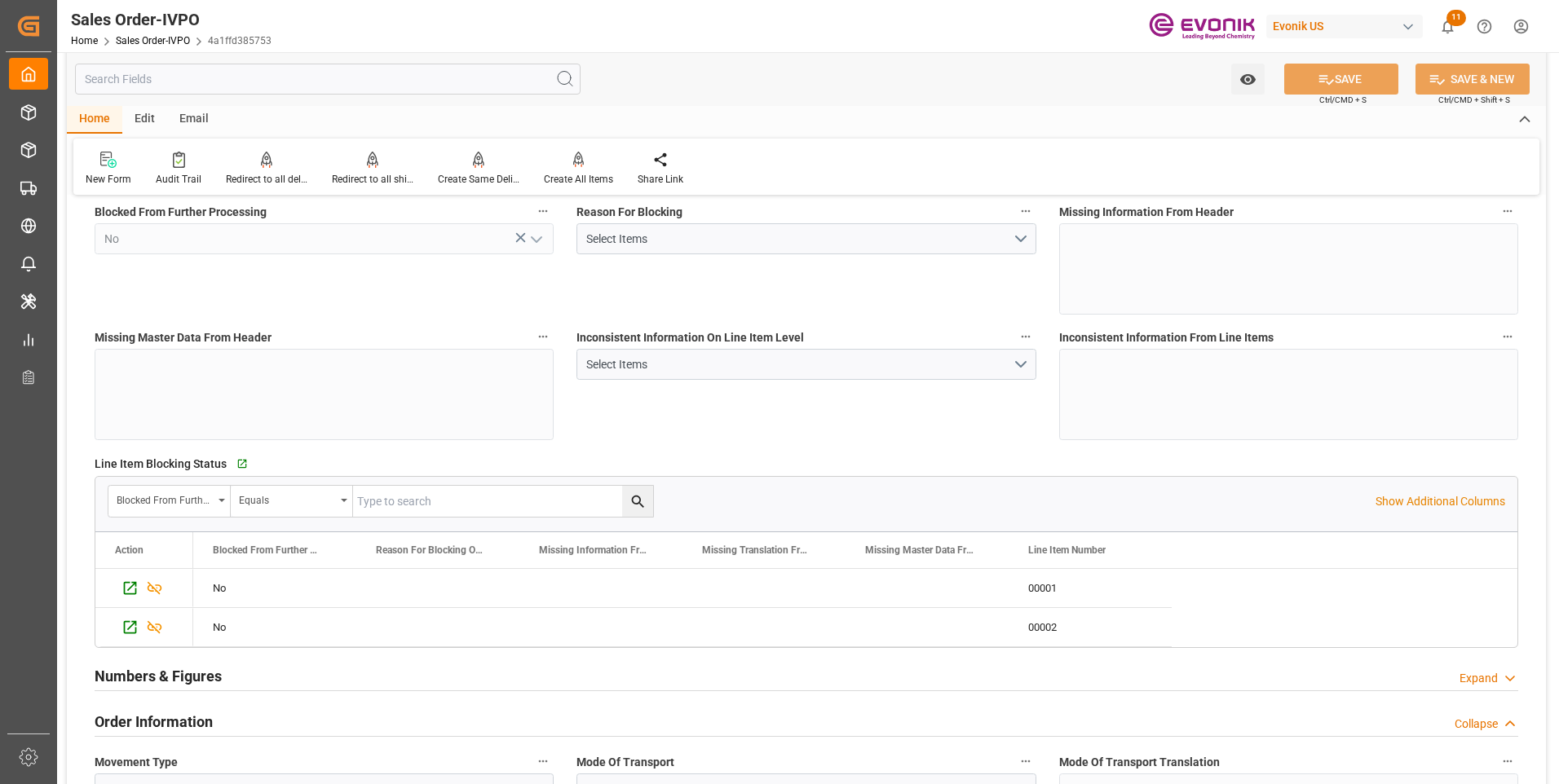
scroll to position [570, 0]
